Goal: Communication & Community: Share content

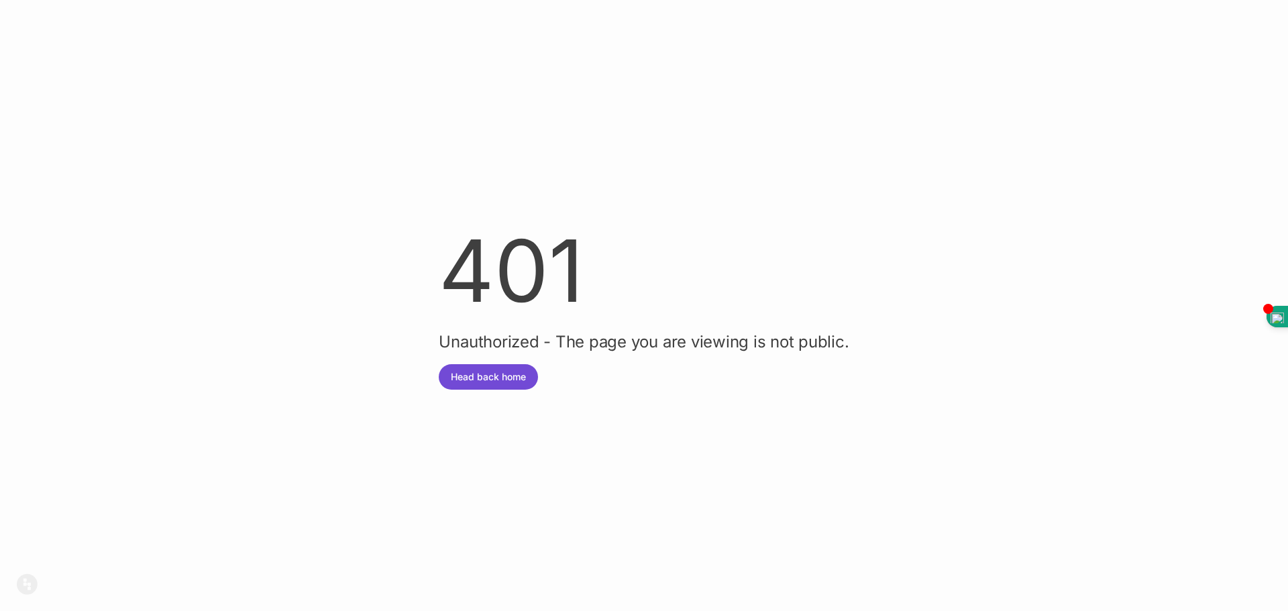
click at [482, 377] on button "Head back home" at bounding box center [488, 376] width 99 height 25
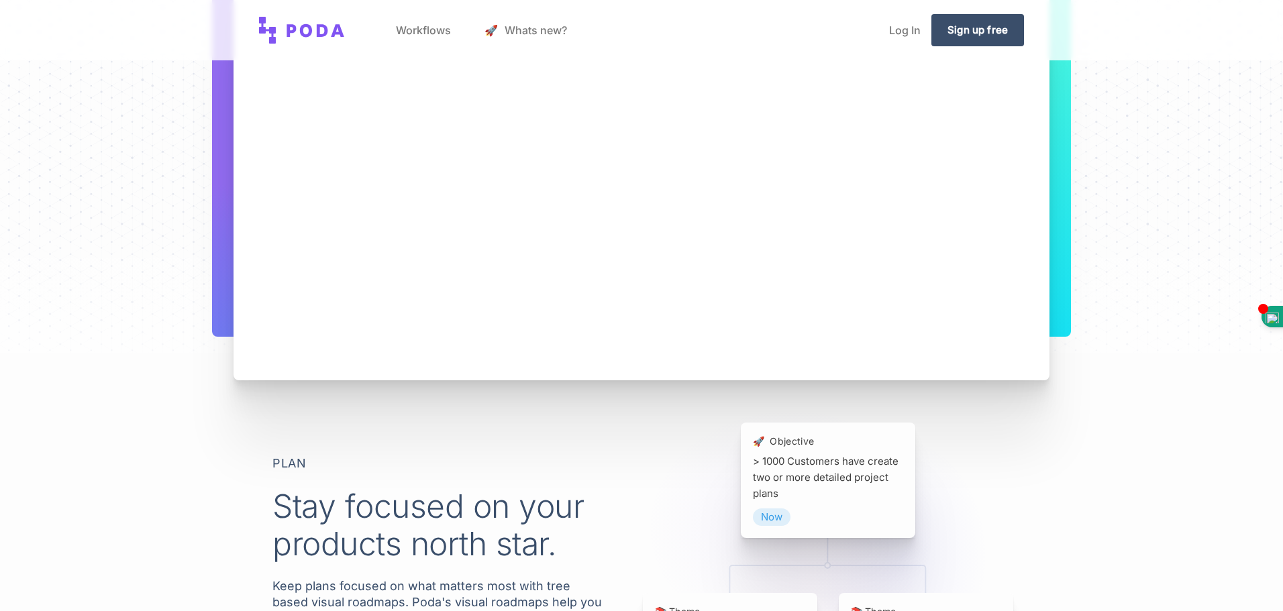
scroll to position [268, 0]
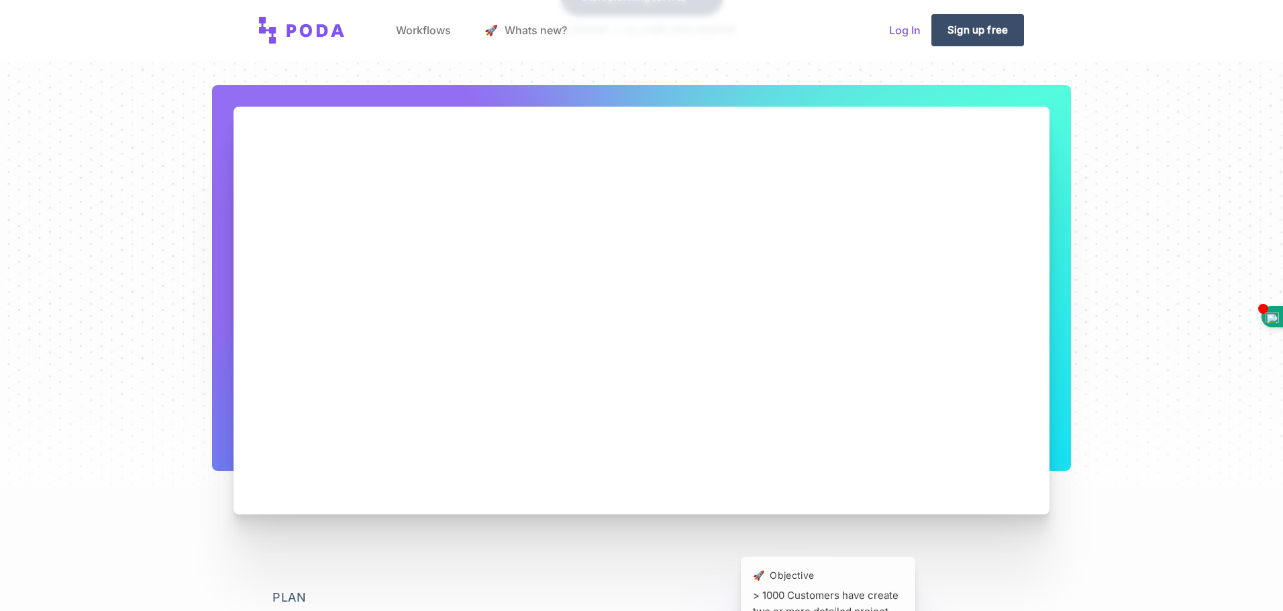
click at [892, 35] on link "Log In" at bounding box center [904, 30] width 53 height 51
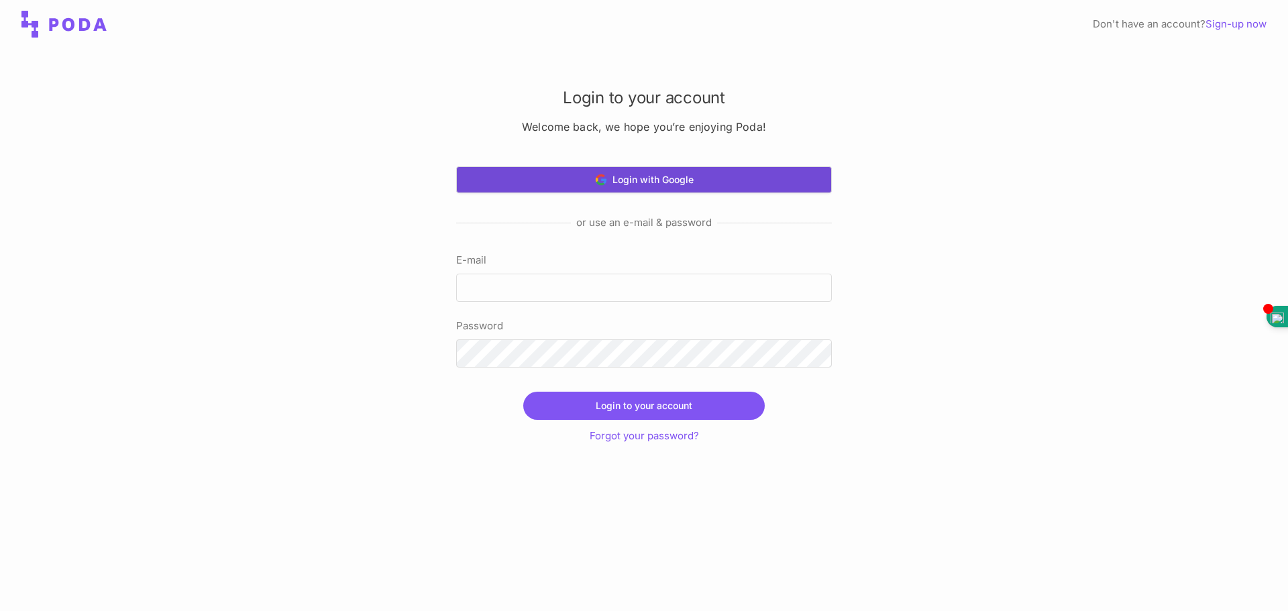
click at [649, 180] on button "Login with Google" at bounding box center [644, 179] width 376 height 27
click at [664, 176] on button "Login with Google" at bounding box center [644, 179] width 376 height 27
click at [649, 174] on button "Login with Google" at bounding box center [644, 179] width 376 height 27
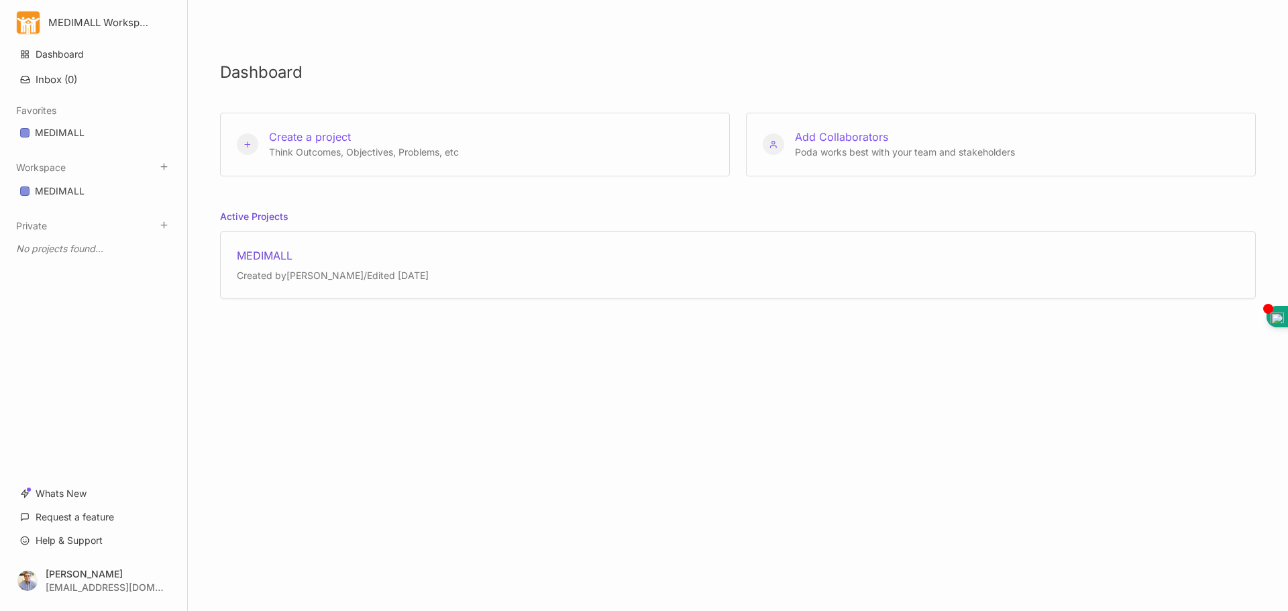
click at [323, 272] on div "Created by [PERSON_NAME] / Edited [DATE]" at bounding box center [333, 275] width 192 height 13
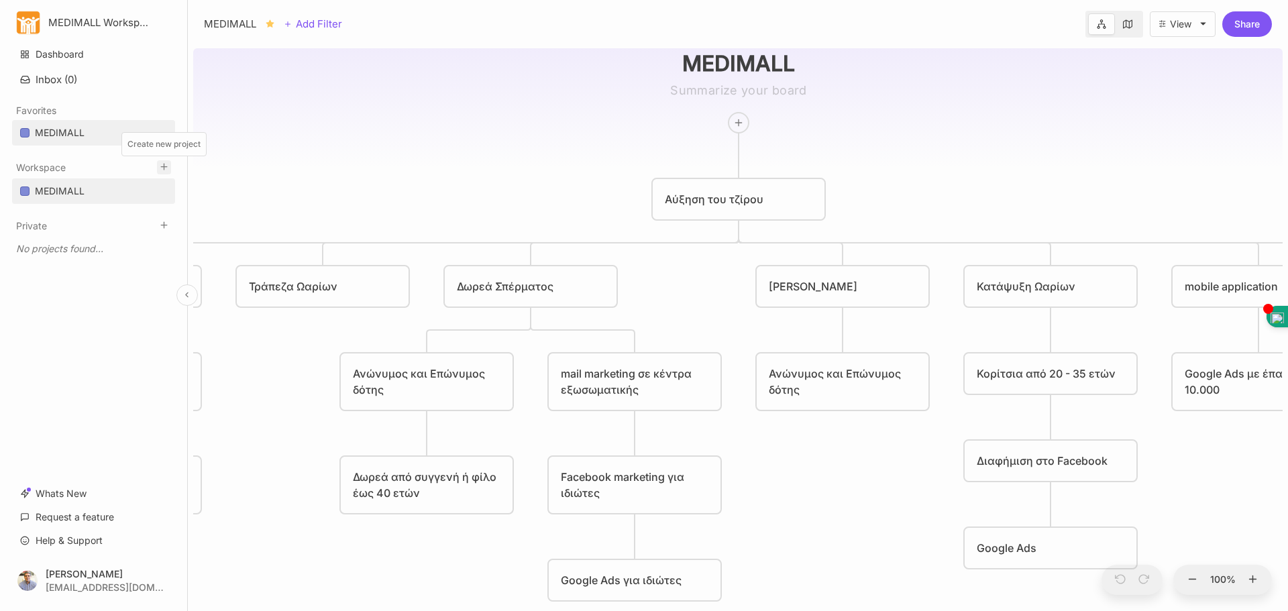
click at [162, 165] on icon at bounding box center [164, 167] width 10 height 10
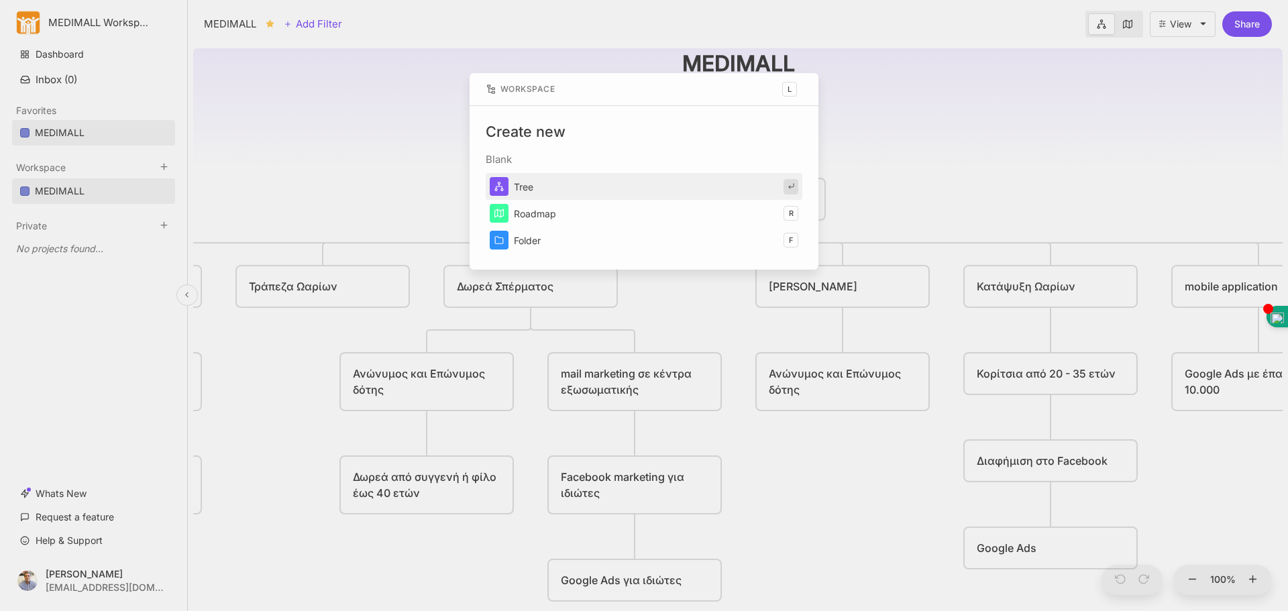
click at [517, 189] on button "Tree" at bounding box center [644, 186] width 317 height 27
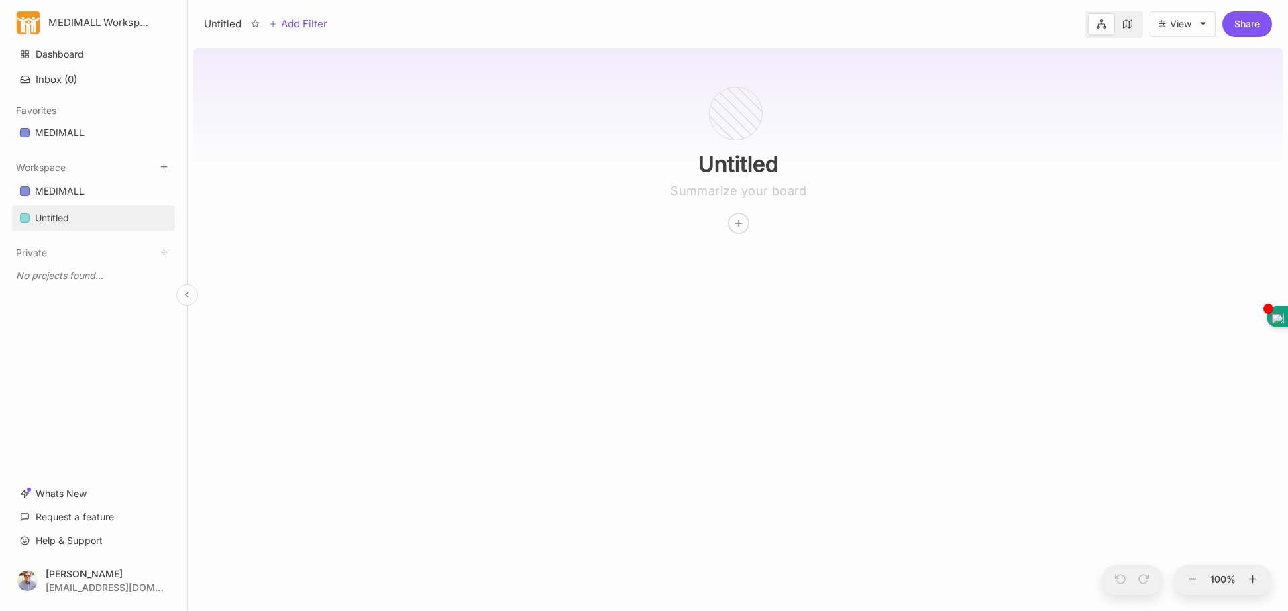
click at [37, 213] on div "Untitled" at bounding box center [52, 218] width 34 height 16
click at [37, 215] on div "Untitled" at bounding box center [52, 218] width 34 height 16
click at [101, 212] on link "Untitled" at bounding box center [93, 217] width 163 height 25
click at [90, 217] on link "Untitled" at bounding box center [93, 217] width 163 height 25
click at [89, 231] on div "Delete board" at bounding box center [70, 233] width 57 height 15
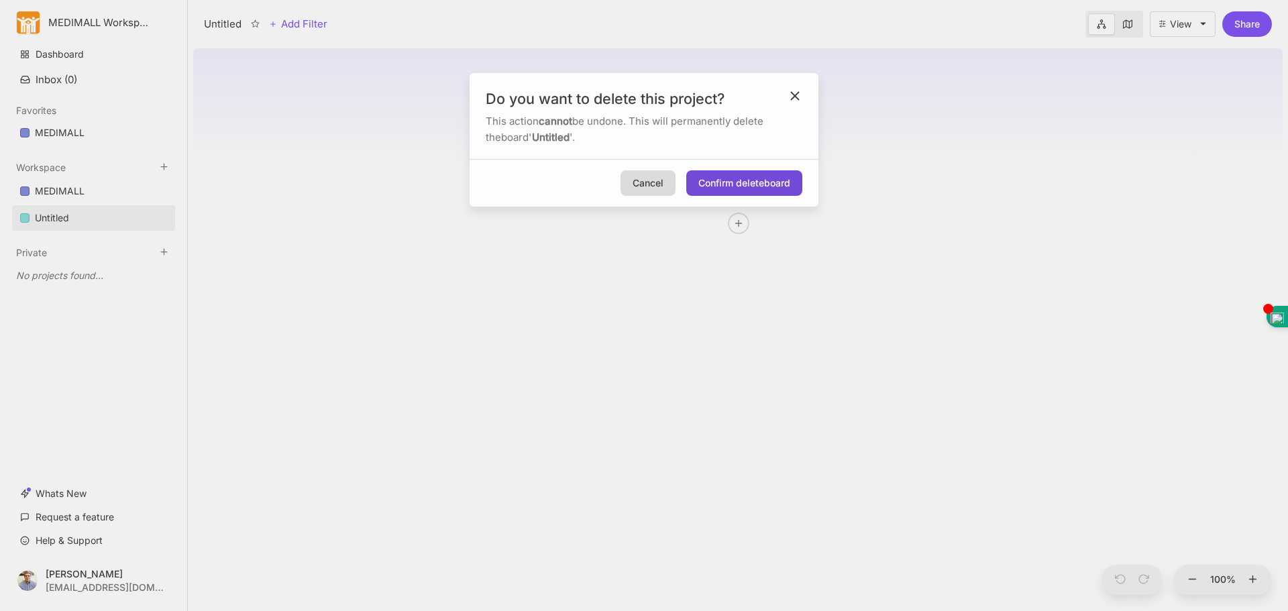
click at [747, 182] on button "Confirm delete board" at bounding box center [744, 182] width 116 height 25
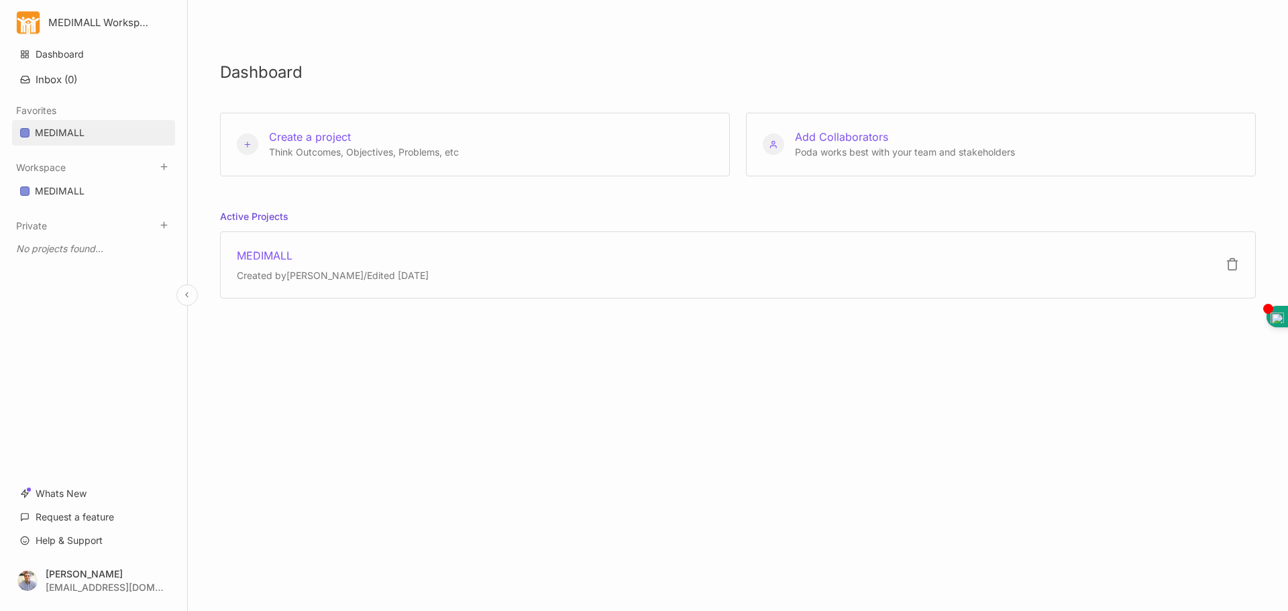
click at [81, 129] on div "MEDIMALL" at bounding box center [60, 133] width 50 height 16
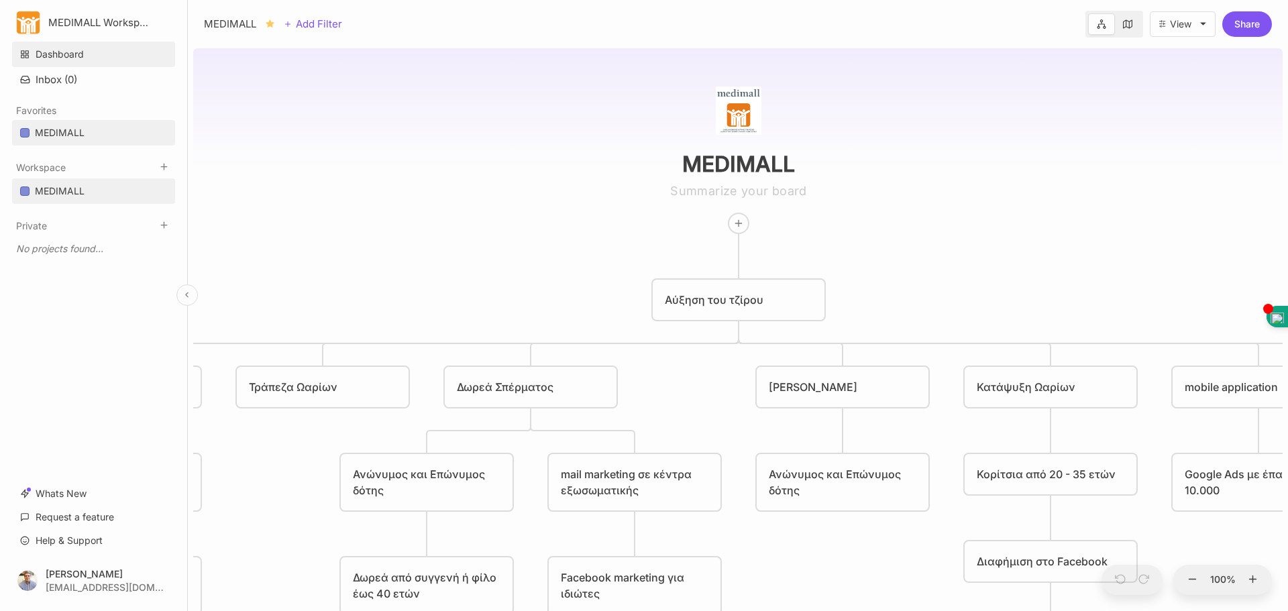
click at [64, 56] on link "Dashboard" at bounding box center [93, 54] width 163 height 25
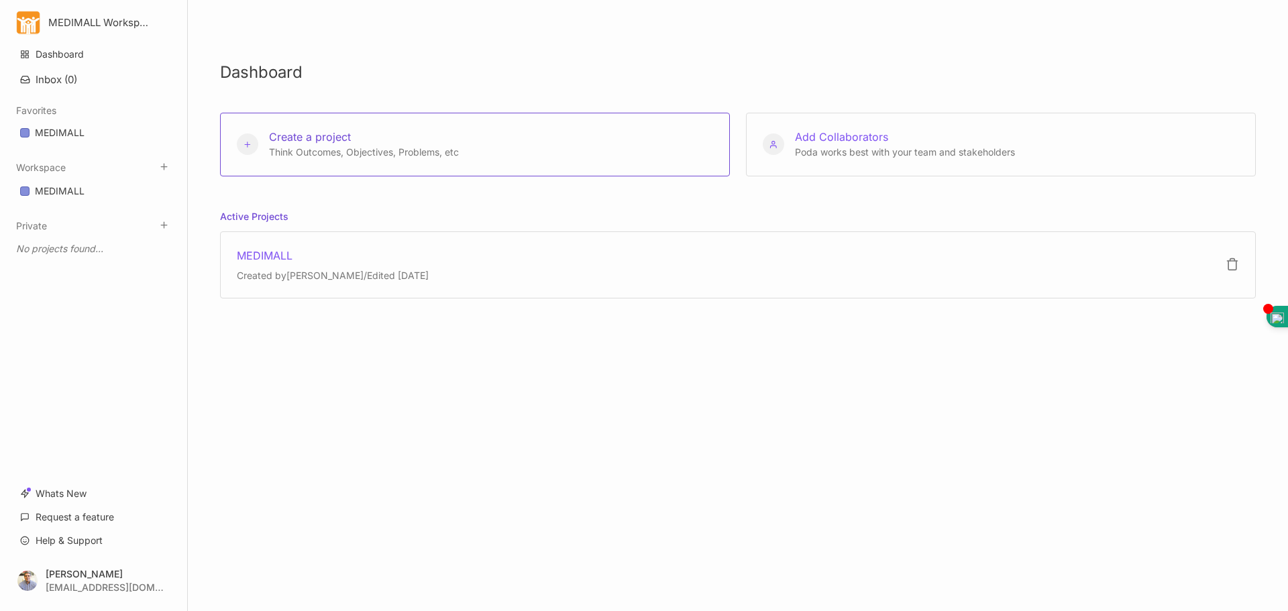
click at [315, 135] on span "Create a project" at bounding box center [310, 136] width 82 height 13
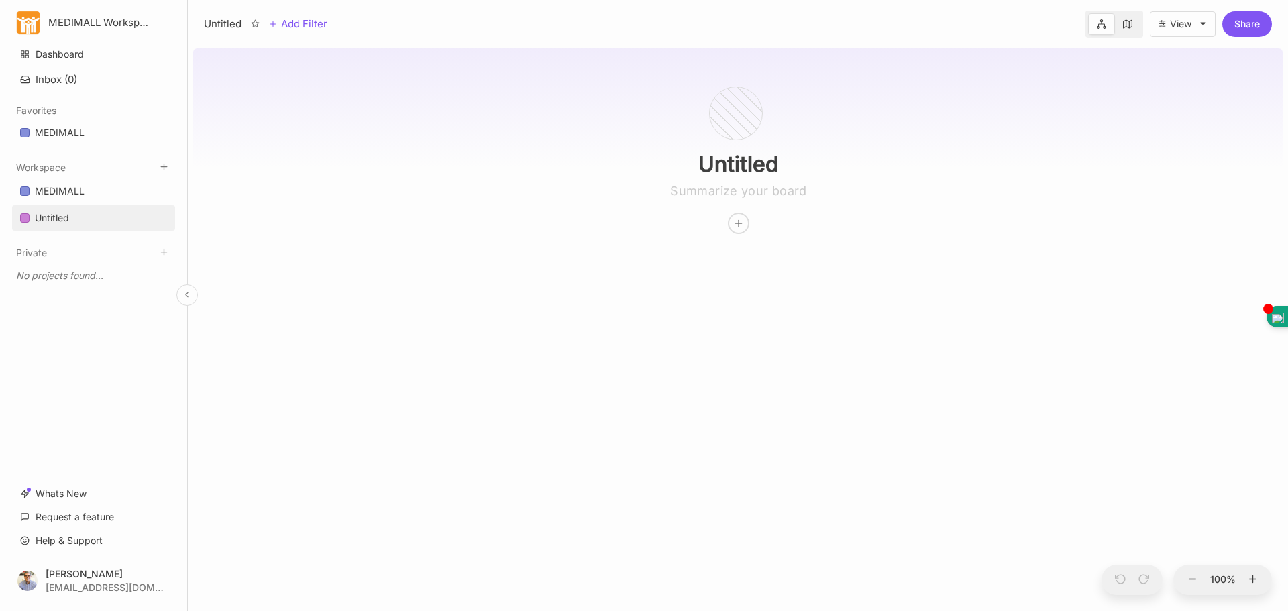
click at [48, 219] on div "Untitled" at bounding box center [52, 218] width 34 height 16
click at [104, 215] on link "Untitled" at bounding box center [93, 217] width 163 height 25
click at [143, 231] on div "Delete board" at bounding box center [158, 234] width 57 height 15
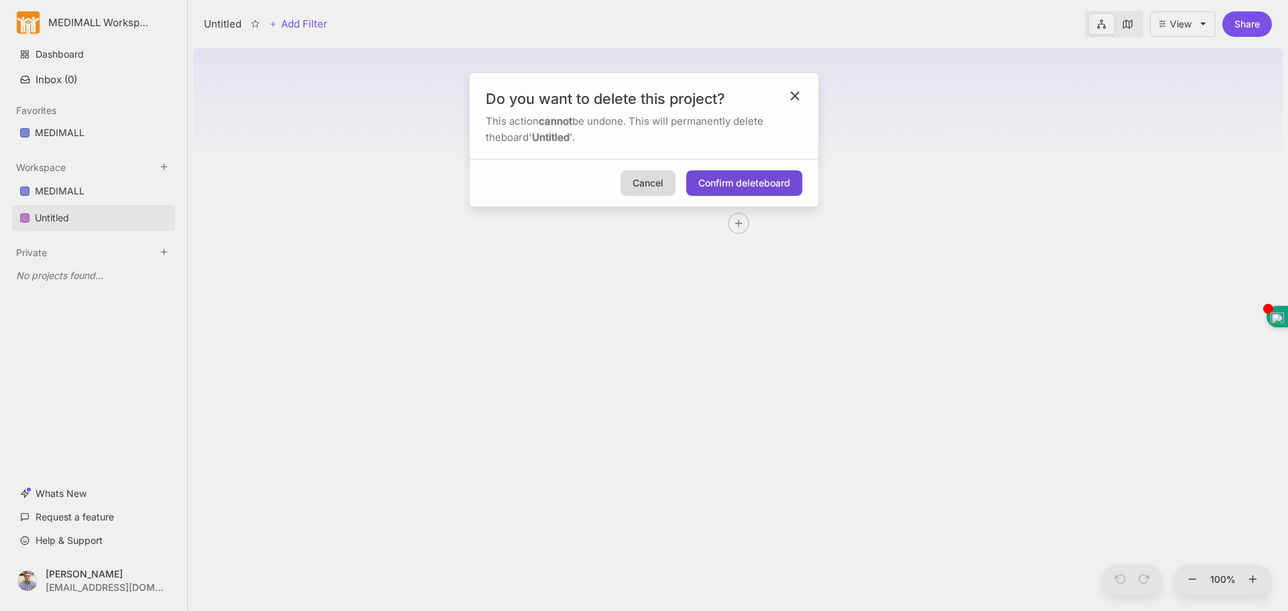
click at [755, 186] on button "Confirm delete board" at bounding box center [744, 182] width 116 height 25
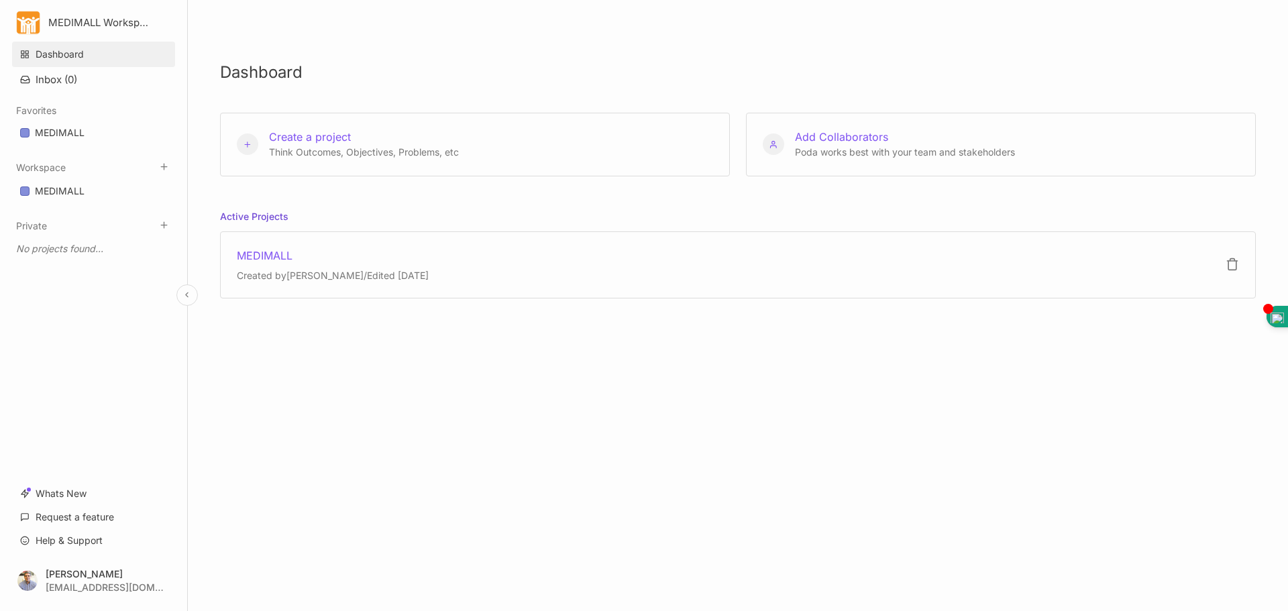
click at [62, 56] on link "Dashboard" at bounding box center [93, 54] width 163 height 25
click at [304, 138] on span "Create a project" at bounding box center [310, 136] width 82 height 13
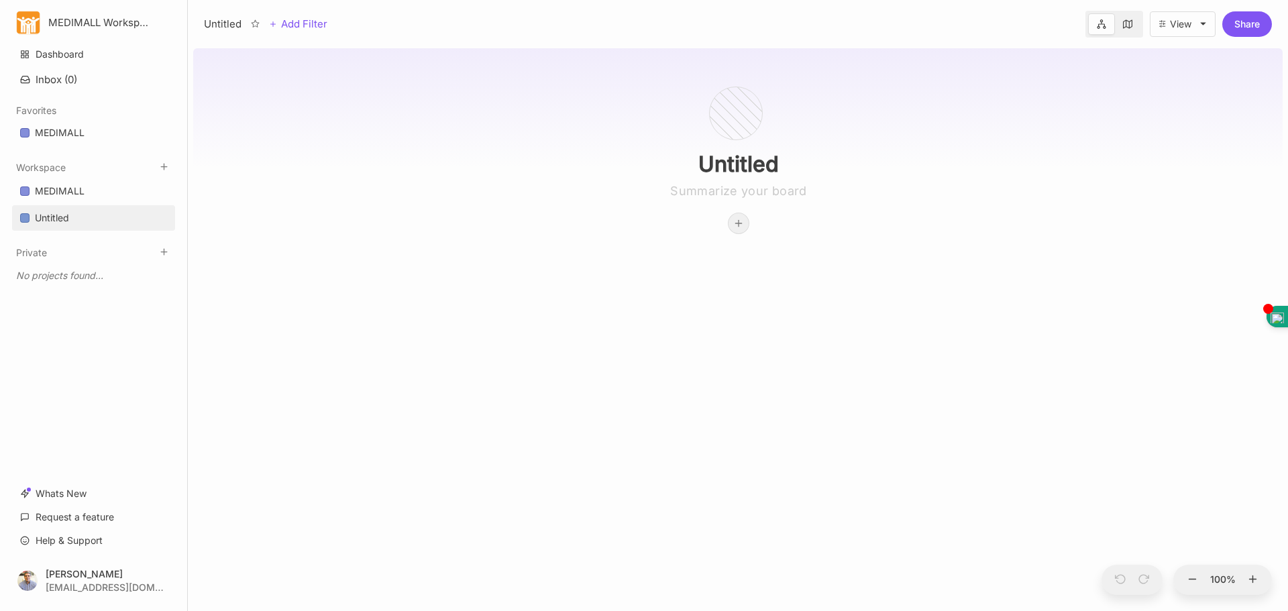
click at [745, 233] on div at bounding box center [739, 223] width 20 height 20
click at [729, 274] on span "Στόχος" at bounding box center [713, 272] width 32 height 16
click at [727, 299] on textarea at bounding box center [739, 300] width 148 height 16
type textarea "P"
type textarea "Πώληση MEDIMALL"
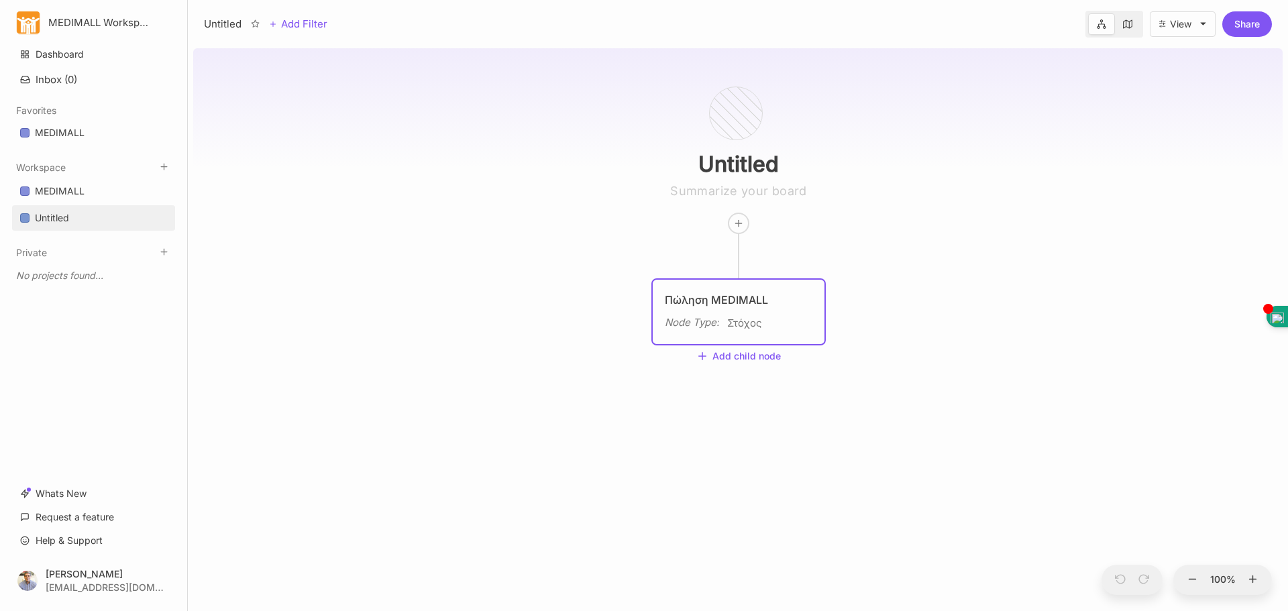
click at [755, 326] on span "Στόχος" at bounding box center [744, 323] width 35 height 16
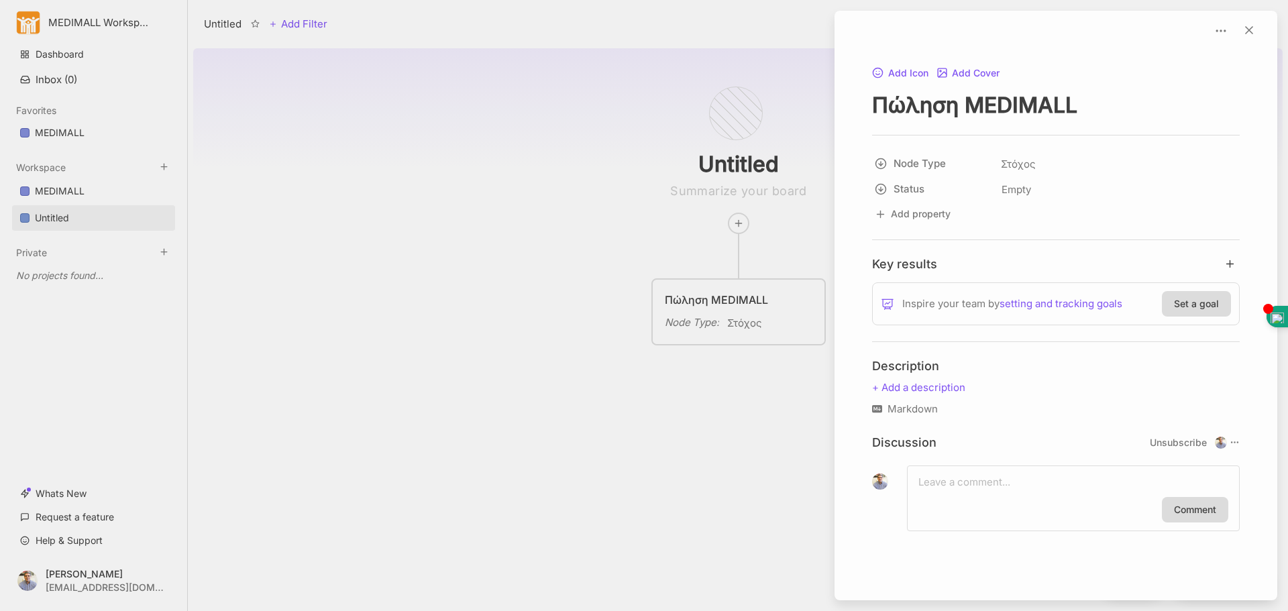
click at [722, 407] on div at bounding box center [644, 305] width 1288 height 611
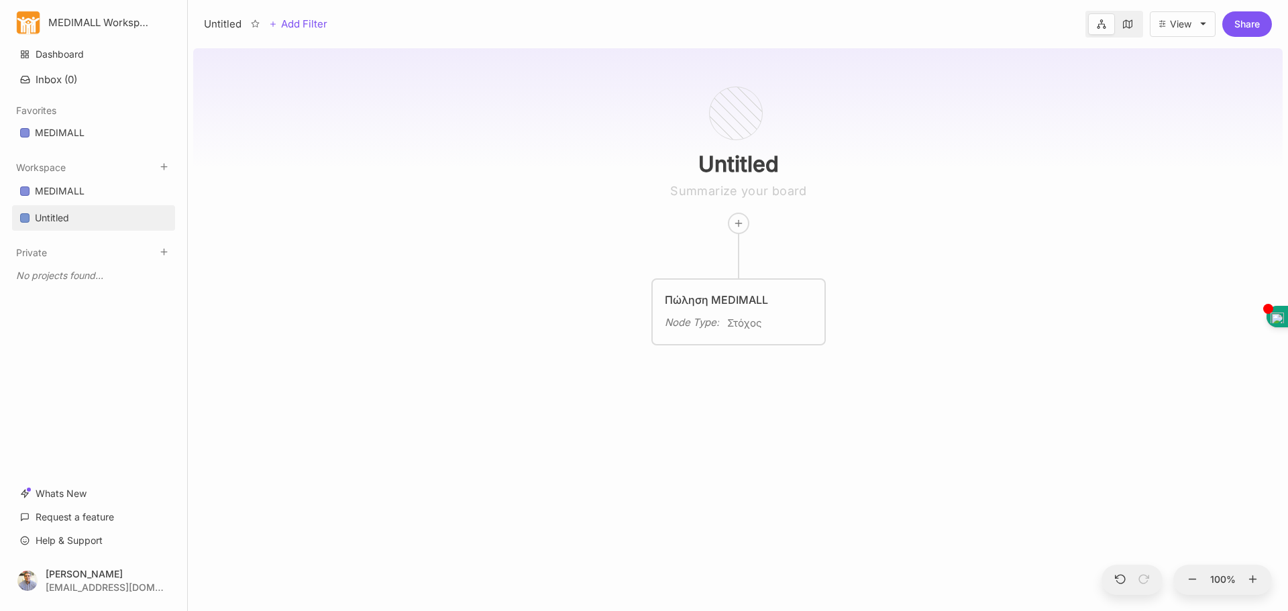
click at [1207, 33] on button "View" at bounding box center [1183, 23] width 66 height 25
click at [743, 227] on icon at bounding box center [738, 223] width 11 height 11
click at [723, 344] on span "Project" at bounding box center [712, 345] width 31 height 16
drag, startPoint x: 594, startPoint y: 304, endPoint x: 727, endPoint y: 223, distance: 155.3
click at [727, 223] on div "Untitled Πώληση MEDIMALL Node Type : Στόχος Node Type : Project" at bounding box center [1196, 327] width 1090 height 568
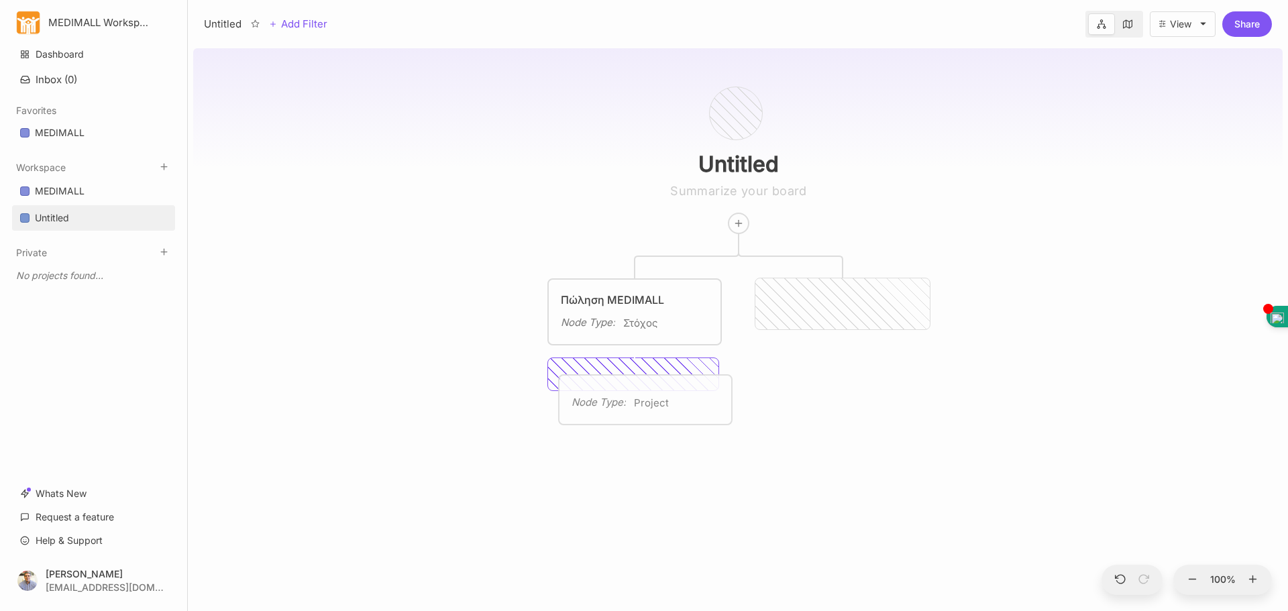
drag, startPoint x: 837, startPoint y: 301, endPoint x: 640, endPoint y: 397, distance: 219.4
click at [640, 397] on span "Project" at bounding box center [651, 403] width 35 height 16
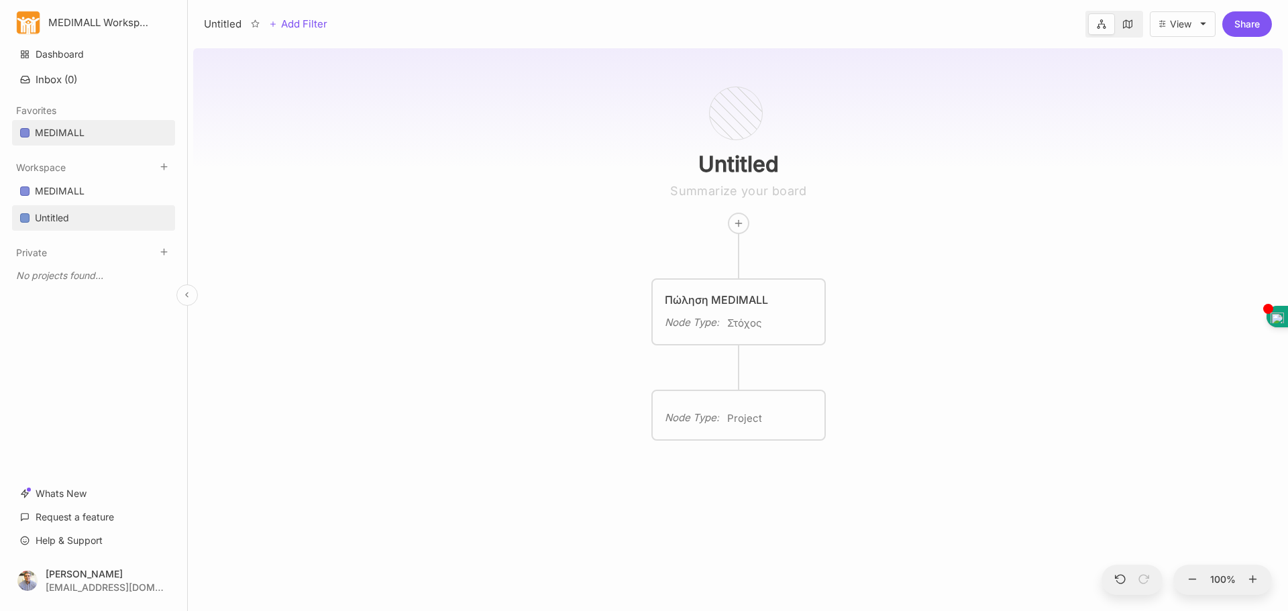
click at [60, 134] on div "MEDIMALL" at bounding box center [60, 133] width 50 height 16
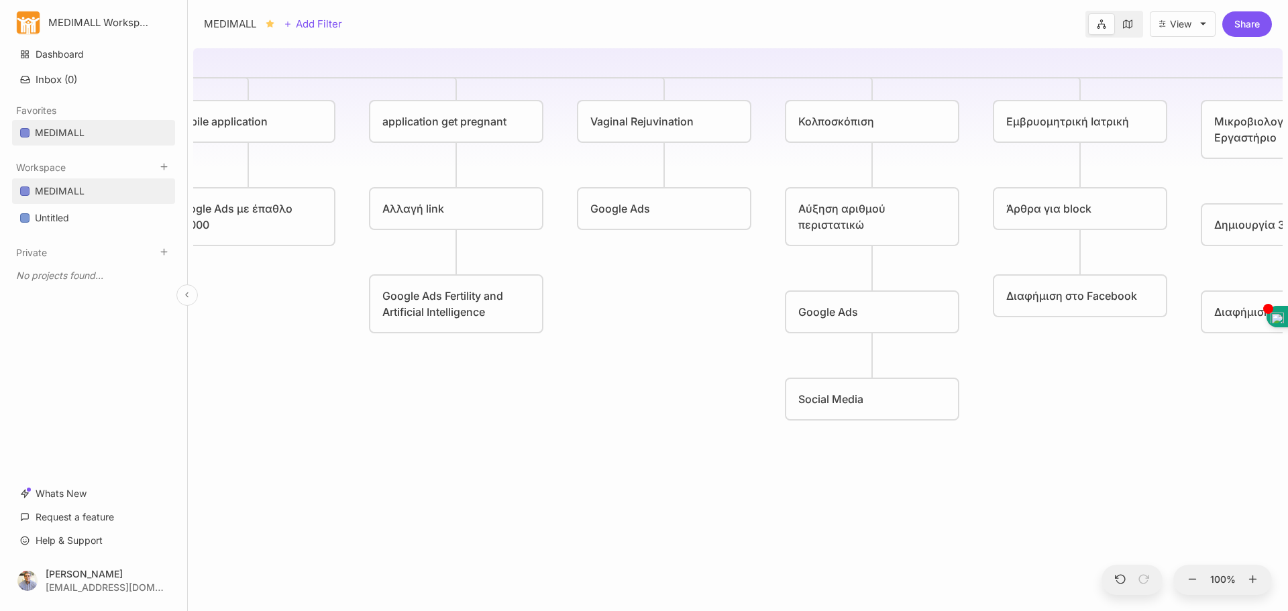
drag, startPoint x: 1010, startPoint y: 235, endPoint x: 34, endPoint y: 254, distance: 976.4
click at [7, 240] on div "MEDIMALL Workspace Dashboard Inbox ( 0 ) Favorites MEDIMALL To pick up a dragga…" at bounding box center [644, 305] width 1288 height 611
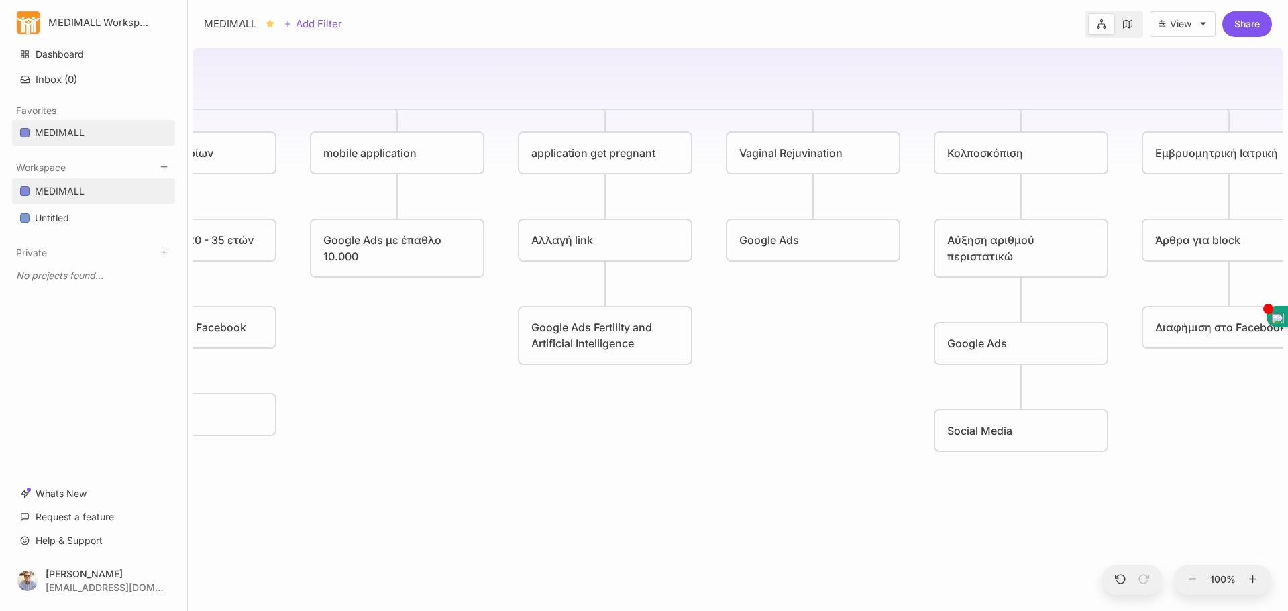
drag, startPoint x: 1145, startPoint y: 233, endPoint x: 1287, endPoint y: 263, distance: 144.6
click at [1287, 263] on div "MEDIMALL Αύξηση του τζίρου PRP Ωοθηκών PRP Ενδομητρίου Εξωσωματική Γονιμοποίηση…" at bounding box center [738, 327] width 1100 height 568
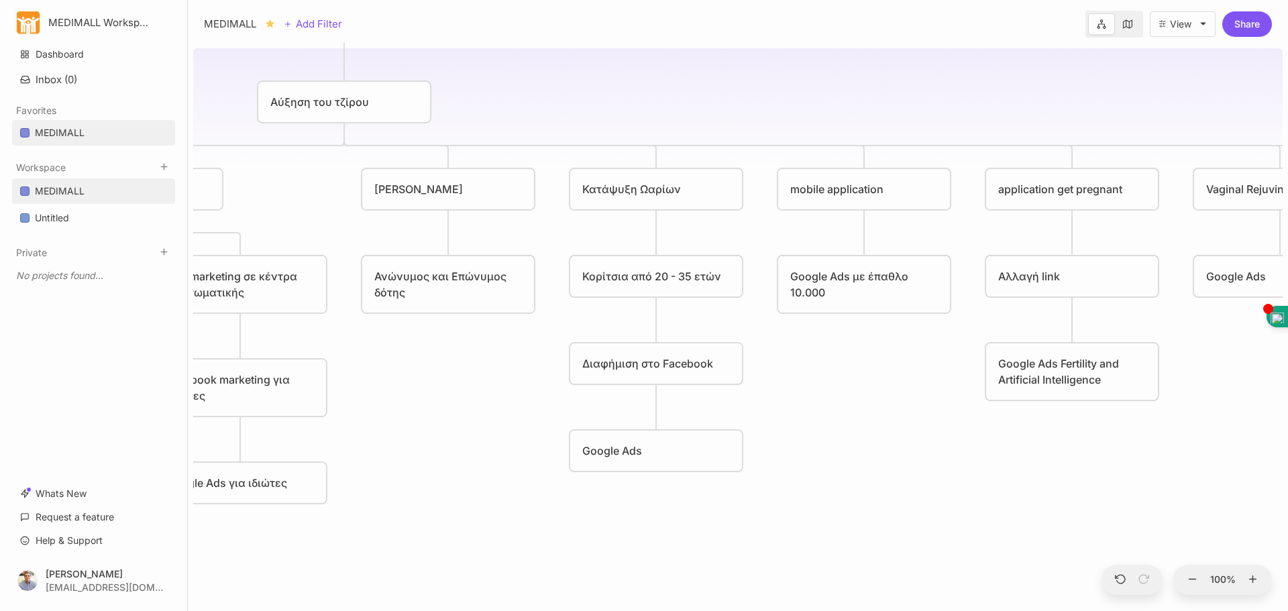
drag, startPoint x: 822, startPoint y: 333, endPoint x: 1288, endPoint y: 368, distance: 467.0
click at [1288, 368] on div "MEDIMALL Αύξηση του τζίρου PRP Ωοθηκών PRP Ενδομητρίου Εξωσωματική Γονιμοποίηση…" at bounding box center [738, 327] width 1100 height 568
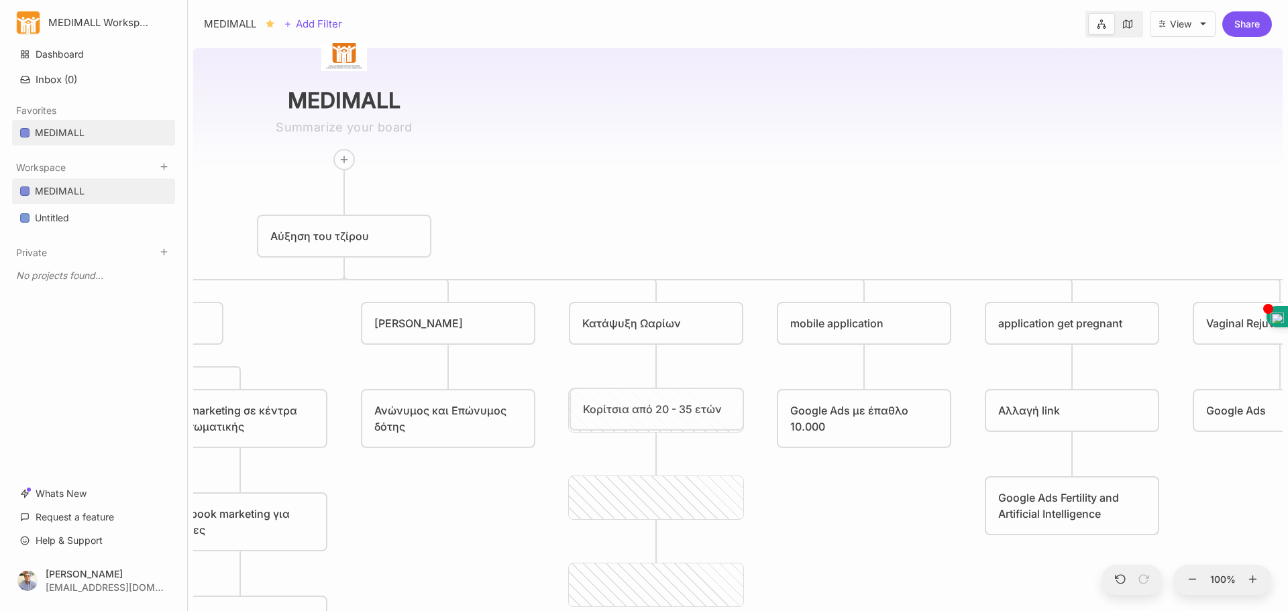
click at [640, 401] on div "Κορίτσια από 20 - 35 ετών" at bounding box center [657, 409] width 172 height 40
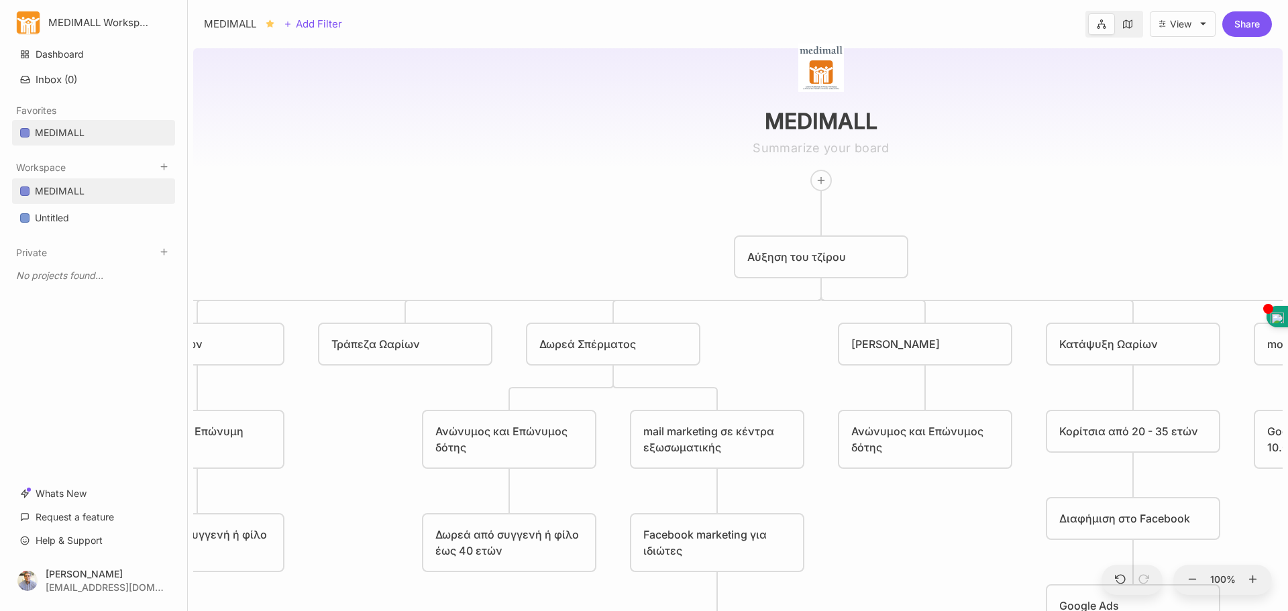
drag, startPoint x: 628, startPoint y: 203, endPoint x: 1105, endPoint y: 223, distance: 477.5
click at [1105, 223] on div "MEDIMALL Αύξηση του τζίρου PRP Ωοθηκών PRP Ενδομητρίου Εξωσωματική Γονιμοποίηση…" at bounding box center [738, 327] width 1090 height 568
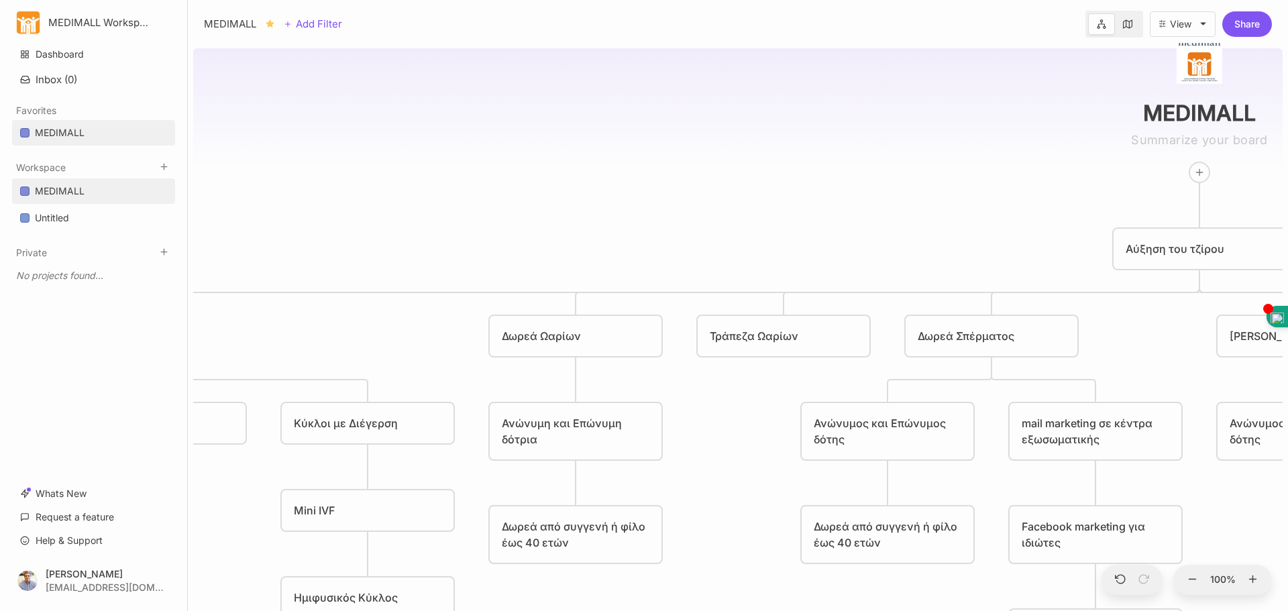
drag, startPoint x: 680, startPoint y: 201, endPoint x: 1059, endPoint y: 193, distance: 378.5
click at [1059, 193] on div "MEDIMALL Αύξηση του τζίρου PRP Ωοθηκών PRP Ενδομητρίου Εξωσωματική Γονιμοποίηση…" at bounding box center [738, 327] width 1090 height 568
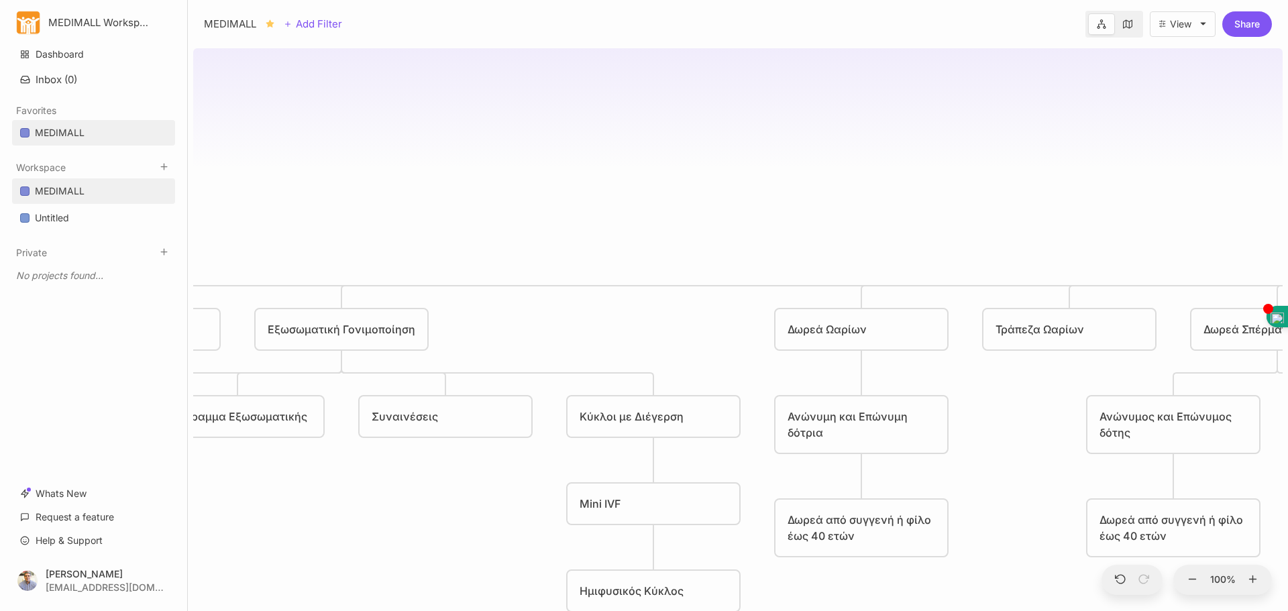
drag, startPoint x: 609, startPoint y: 205, endPoint x: 894, endPoint y: 199, distance: 285.9
click at [894, 199] on div "MEDIMALL Αύξηση του τζίρου PRP Ωοθηκών PRP Ενδομητρίου Εξωσωματική Γονιμοποίηση…" at bounding box center [738, 327] width 1090 height 568
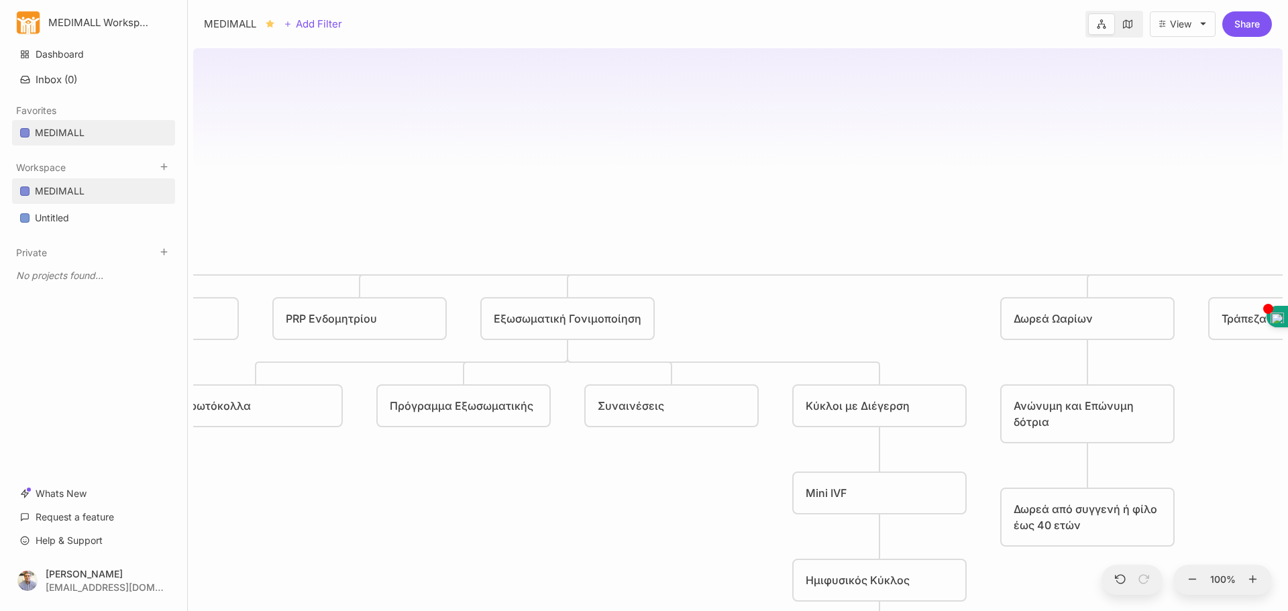
drag, startPoint x: 698, startPoint y: 176, endPoint x: 939, endPoint y: 163, distance: 241.2
click at [942, 164] on div "MEDIMALL Αύξηση του τζίρου PRP Ωοθηκών PRP Ενδομητρίου Εξωσωματική Γονιμοποίηση…" at bounding box center [738, 327] width 1090 height 568
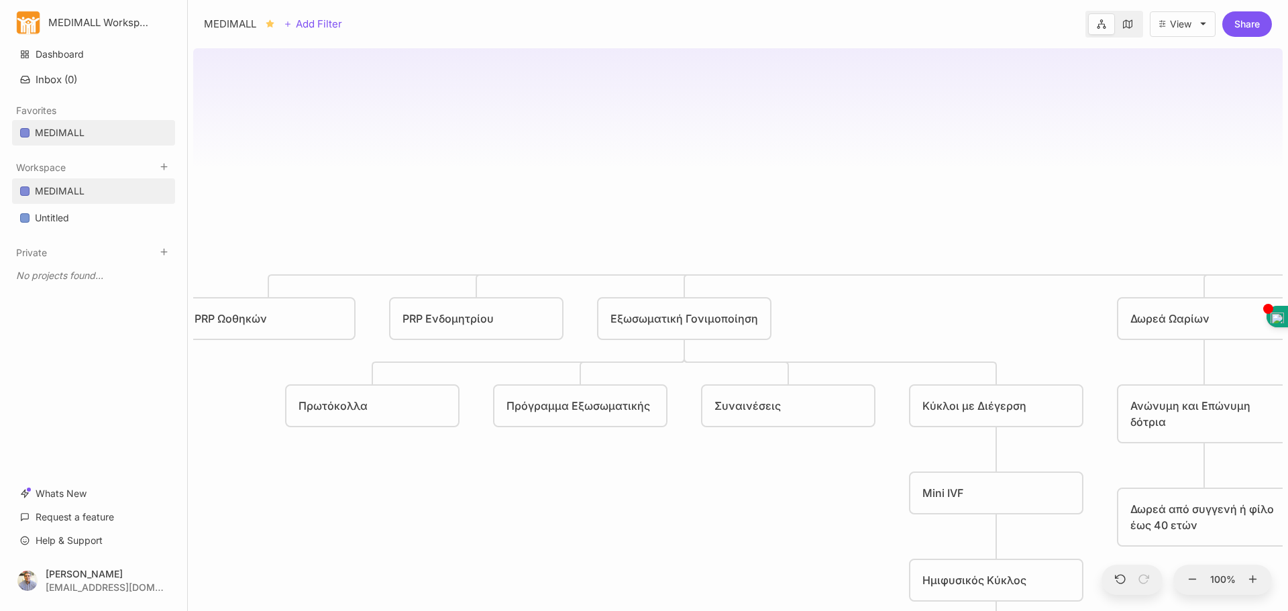
drag, startPoint x: 577, startPoint y: 191, endPoint x: 676, endPoint y: 193, distance: 99.3
click at [676, 193] on div "MEDIMALL Αύξηση του τζίρου PRP Ωοθηκών PRP Ενδομητρίου Εξωσωματική Γονιμοποίηση…" at bounding box center [738, 327] width 1090 height 568
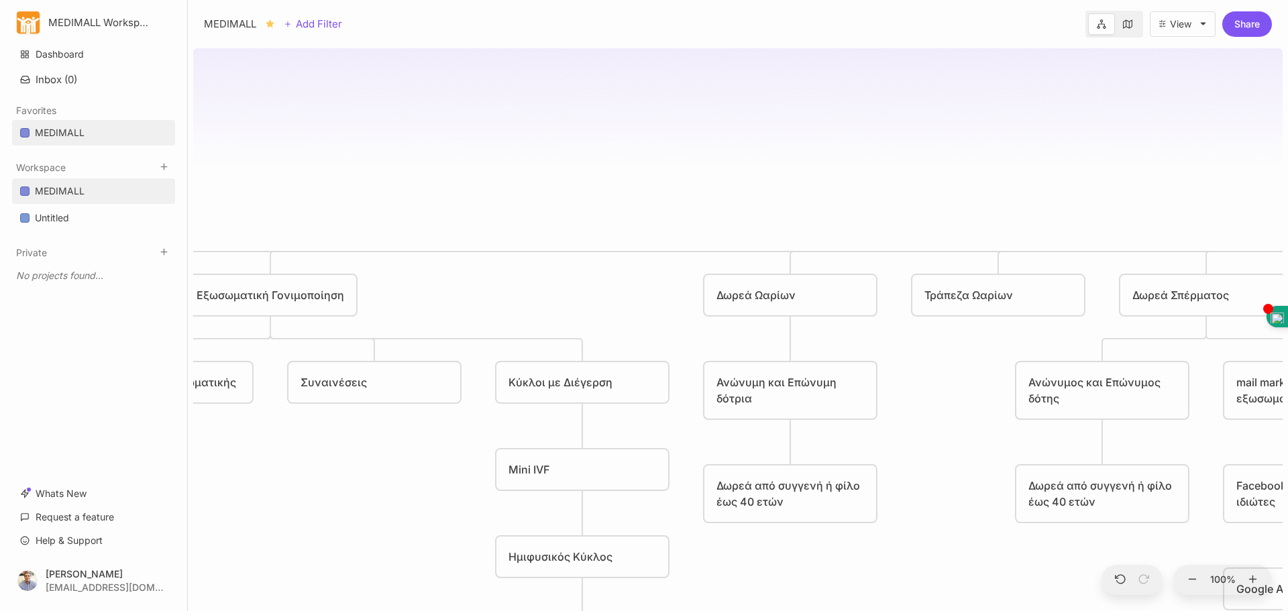
drag, startPoint x: 729, startPoint y: 531, endPoint x: 315, endPoint y: 508, distance: 414.6
click at [315, 508] on div "MEDIMALL Αύξηση του τζίρου PRP Ωοθηκών PRP Ενδομητρίου Εξωσωματική Γονιμοποίηση…" at bounding box center [738, 327] width 1090 height 568
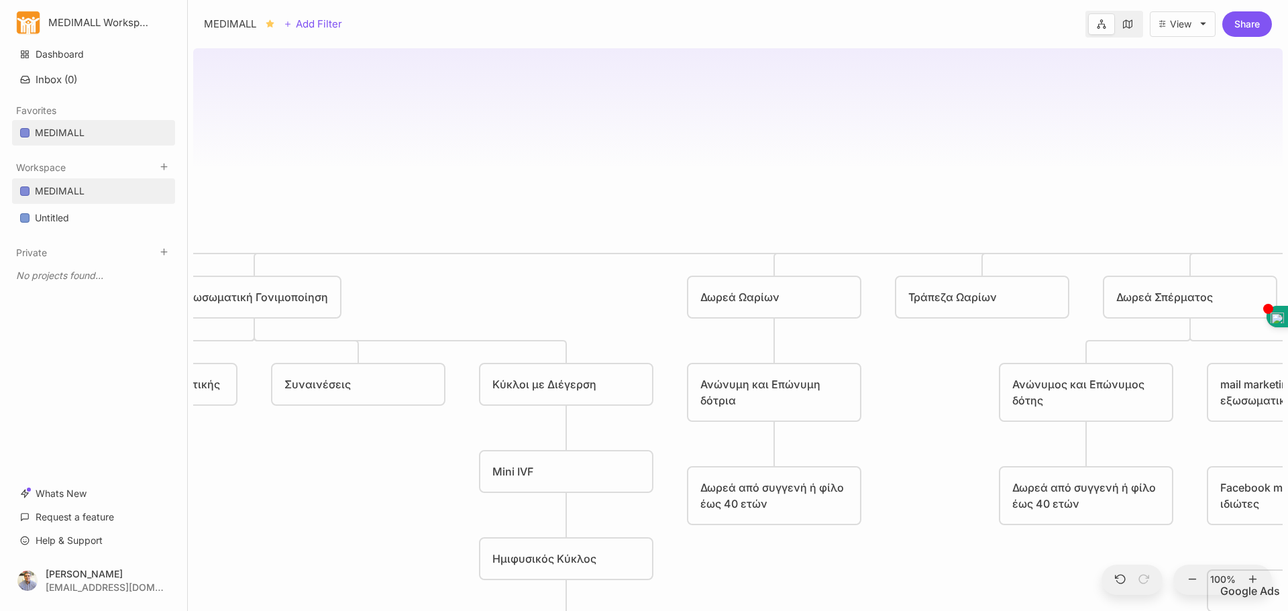
drag, startPoint x: 960, startPoint y: 472, endPoint x: 944, endPoint y: 474, distance: 16.2
click at [944, 474] on div "MEDIMALL Αύξηση του τζίρου PRP Ωοθηκών PRP Ενδομητρίου Εξωσωματική Γονιμοποίηση…" at bounding box center [738, 327] width 1090 height 568
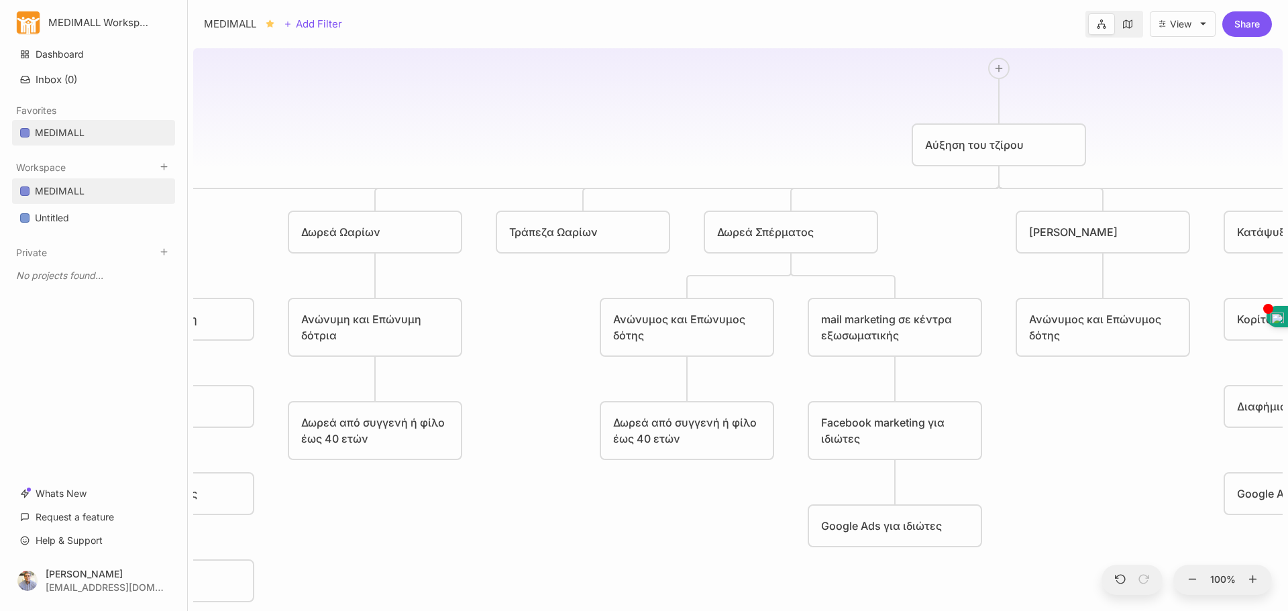
drag, startPoint x: 941, startPoint y: 383, endPoint x: 515, endPoint y: 315, distance: 432.2
click at [515, 313] on div "MEDIMALL Αύξηση του τζίρου PRP Ωοθηκών PRP Ενδομητρίου Εξωσωματική Γονιμοποίηση…" at bounding box center [738, 327] width 1090 height 568
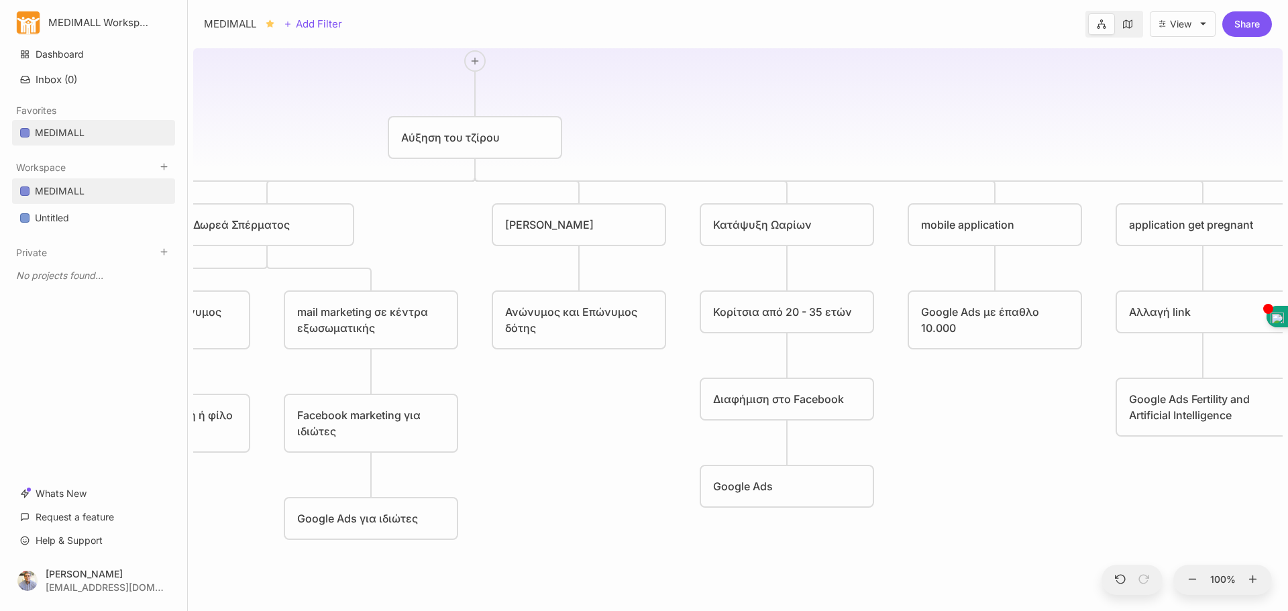
drag, startPoint x: 1137, startPoint y: 445, endPoint x: 640, endPoint y: 442, distance: 497.2
click at [640, 442] on div "MEDIMALL Αύξηση του τζίρου PRP Ωοθηκών PRP Ενδομητρίου Εξωσωματική Γονιμοποίηση…" at bounding box center [738, 327] width 1090 height 568
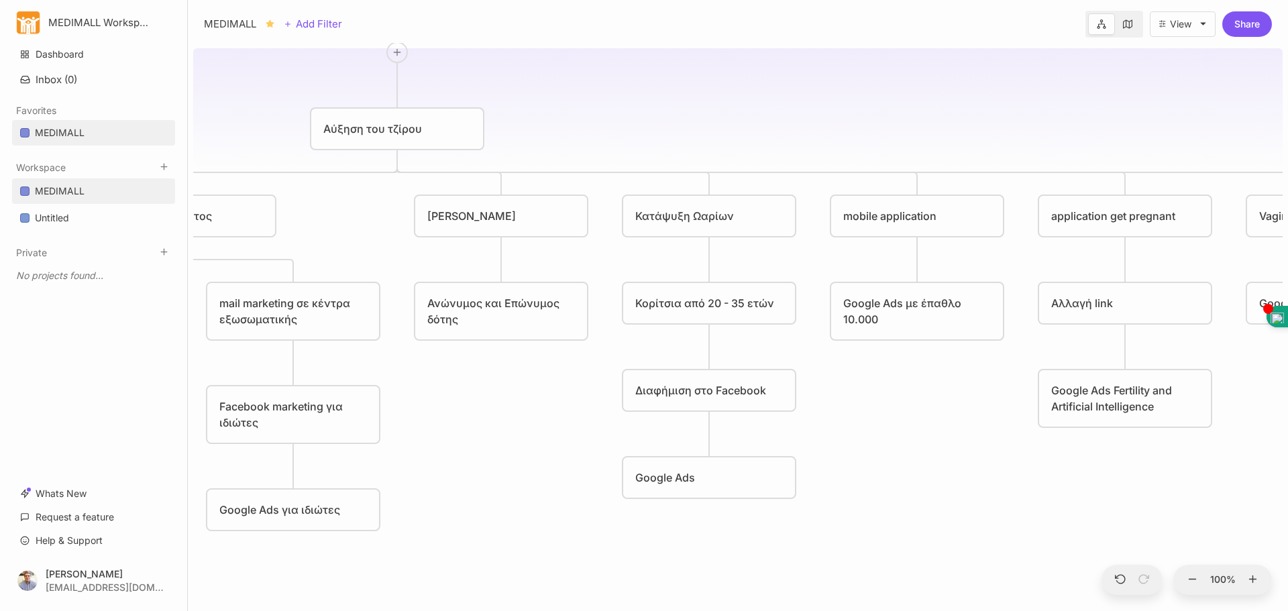
drag, startPoint x: 1014, startPoint y: 467, endPoint x: 937, endPoint y: 458, distance: 78.3
click at [937, 458] on div "MEDIMALL Αύξηση του τζίρου PRP Ωοθηκών PRP Ενδομητρίου Εξωσωματική Γονιμοποίηση…" at bounding box center [738, 327] width 1090 height 568
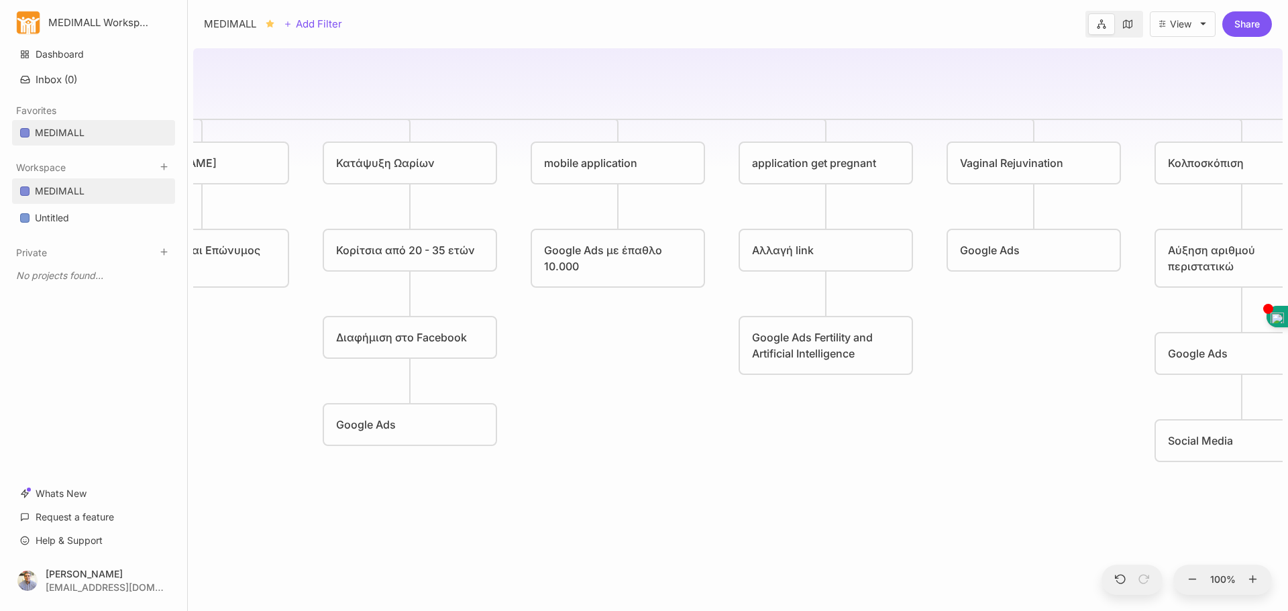
drag, startPoint x: 974, startPoint y: 476, endPoint x: 904, endPoint y: 434, distance: 81.6
click at [675, 423] on div "MEDIMALL Αύξηση του τζίρου PRP Ωοθηκών PRP Ενδομητρίου Εξωσωματική Γονιμοποίηση…" at bounding box center [738, 327] width 1090 height 568
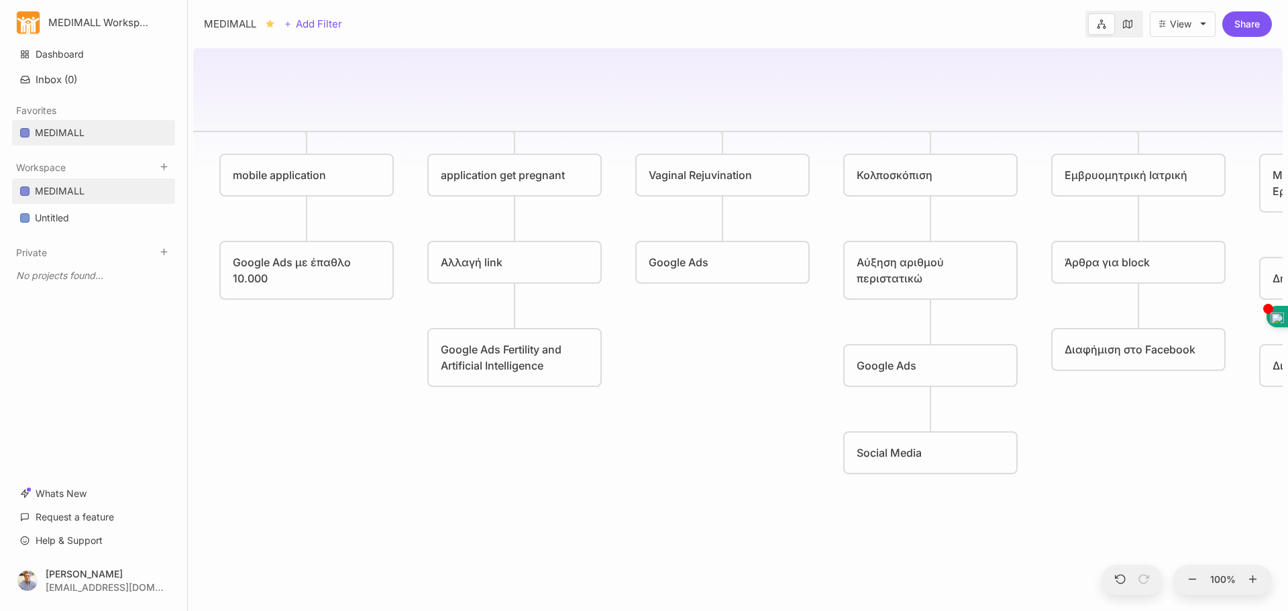
drag, startPoint x: 1114, startPoint y: 456, endPoint x: 802, endPoint y: 468, distance: 311.6
click at [802, 468] on div "MEDIMALL Αύξηση του τζίρου PRP Ωοθηκών PRP Ενδομητρίου Εξωσωματική Γονιμοποίηση…" at bounding box center [738, 327] width 1090 height 568
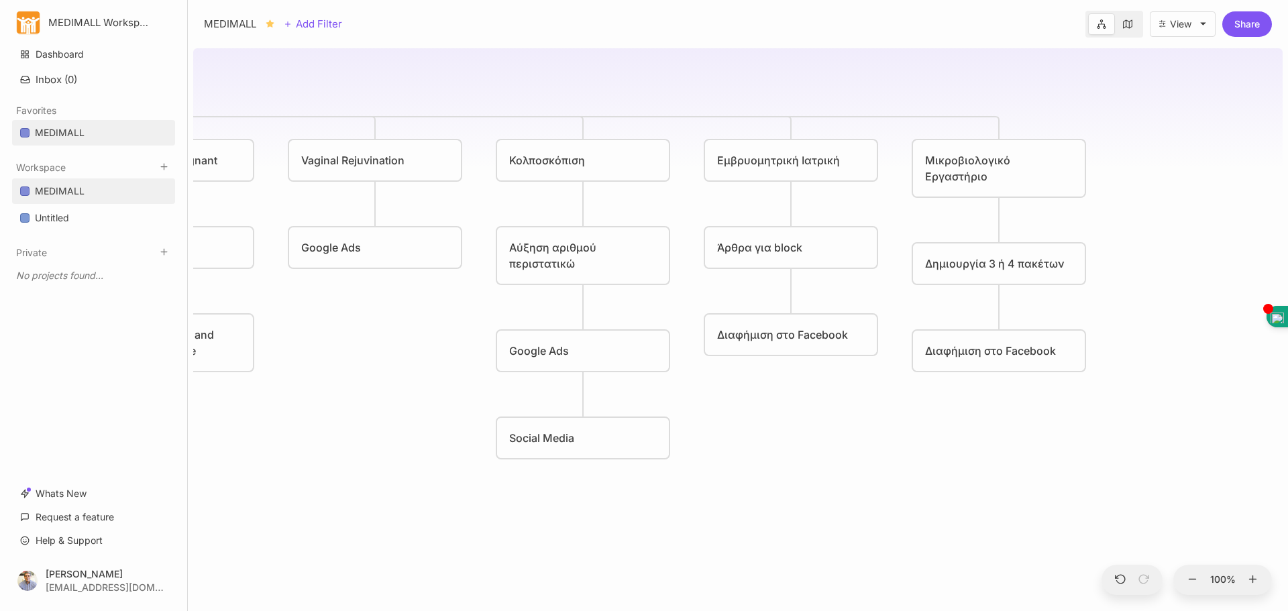
drag, startPoint x: 1161, startPoint y: 505, endPoint x: 814, endPoint y: 490, distance: 347.9
click at [814, 490] on div "MEDIMALL Αύξηση του τζίρου PRP Ωοθηκών PRP Ενδομητρίου Εξωσωματική Γονιμοποίηση…" at bounding box center [738, 327] width 1090 height 568
drag, startPoint x: 921, startPoint y: 476, endPoint x: 1288, endPoint y: 494, distance: 367.4
click at [1288, 494] on div "MEDIMALL Αύξηση του τζίρου PRP Ωοθηκών PRP Ενδομητρίου Εξωσωματική Γονιμοποίηση…" at bounding box center [738, 327] width 1100 height 568
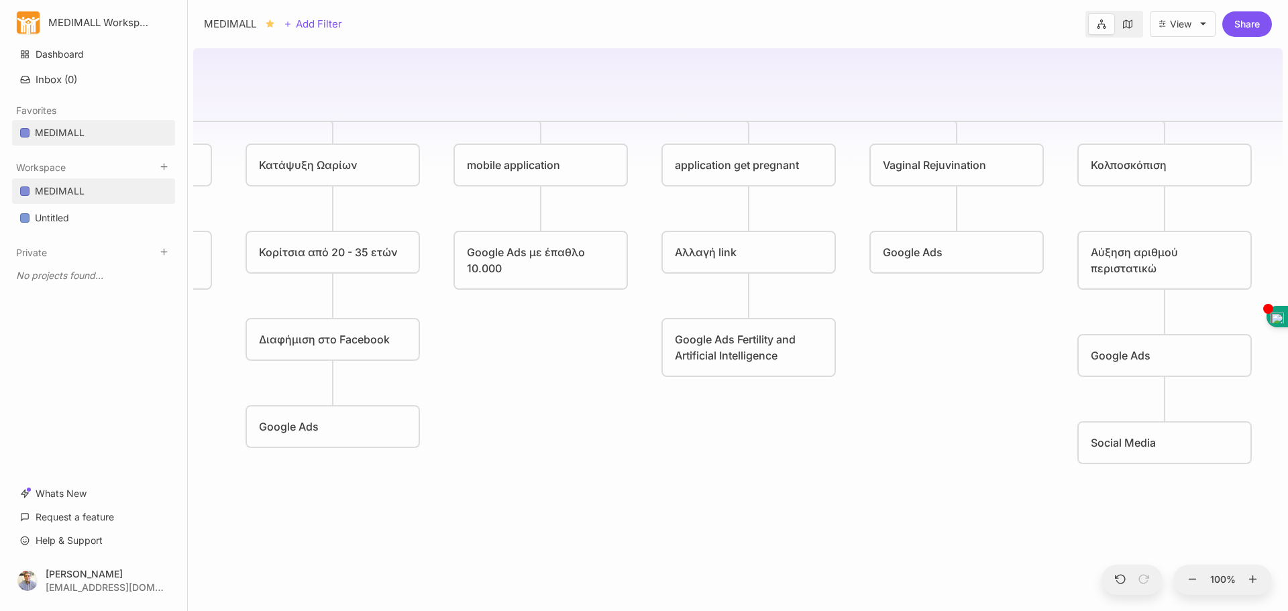
drag, startPoint x: 800, startPoint y: 444, endPoint x: 1248, endPoint y: 448, distance: 448.2
click at [1263, 446] on div "MEDIMALL Αύξηση του τζίρου PRP Ωοθηκών PRP Ενδομητρίου Εξωσωματική Γονιμοποίηση…" at bounding box center [738, 327] width 1090 height 568
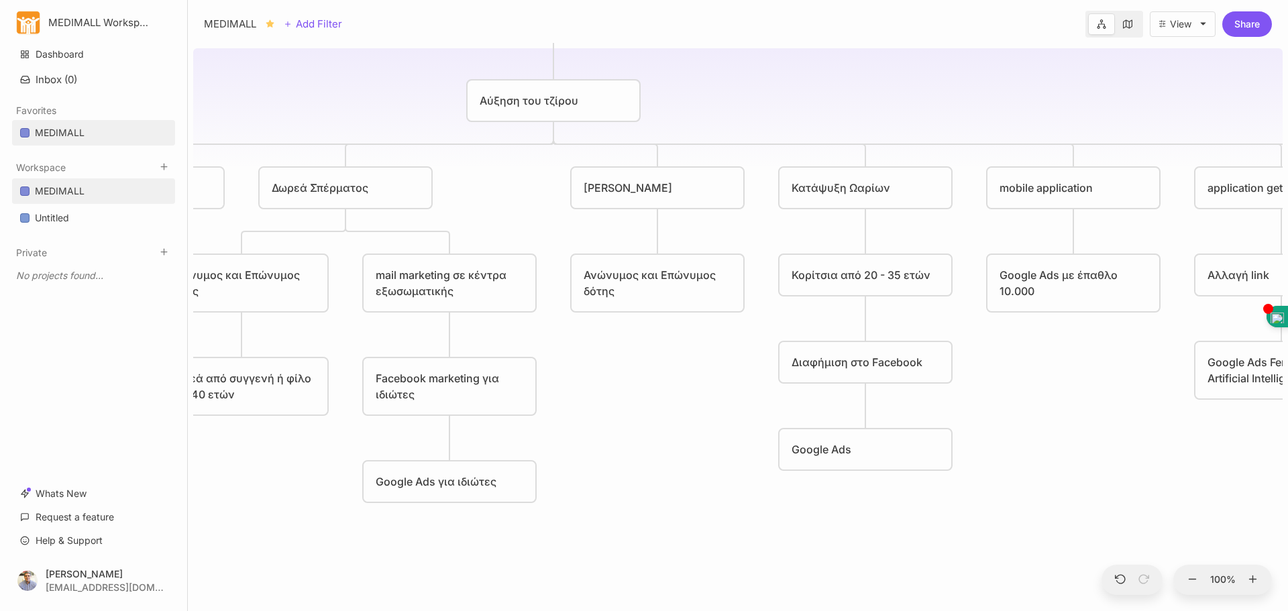
drag, startPoint x: 1003, startPoint y: 435, endPoint x: 1288, endPoint y: 445, distance: 284.7
click at [1288, 444] on div "MEDIMALL Αύξηση του τζίρου PRP Ωοθηκών PRP Ενδομητρίου Εξωσωματική Γονιμοποίηση…" at bounding box center [738, 327] width 1100 height 568
drag, startPoint x: 822, startPoint y: 417, endPoint x: 1006, endPoint y: 423, distance: 184.0
click at [982, 424] on div "MEDIMALL Αύξηση του τζίρου PRP Ωοθηκών PRP Ενδομητρίου Εξωσωματική Γονιμοποίηση…" at bounding box center [738, 327] width 1090 height 568
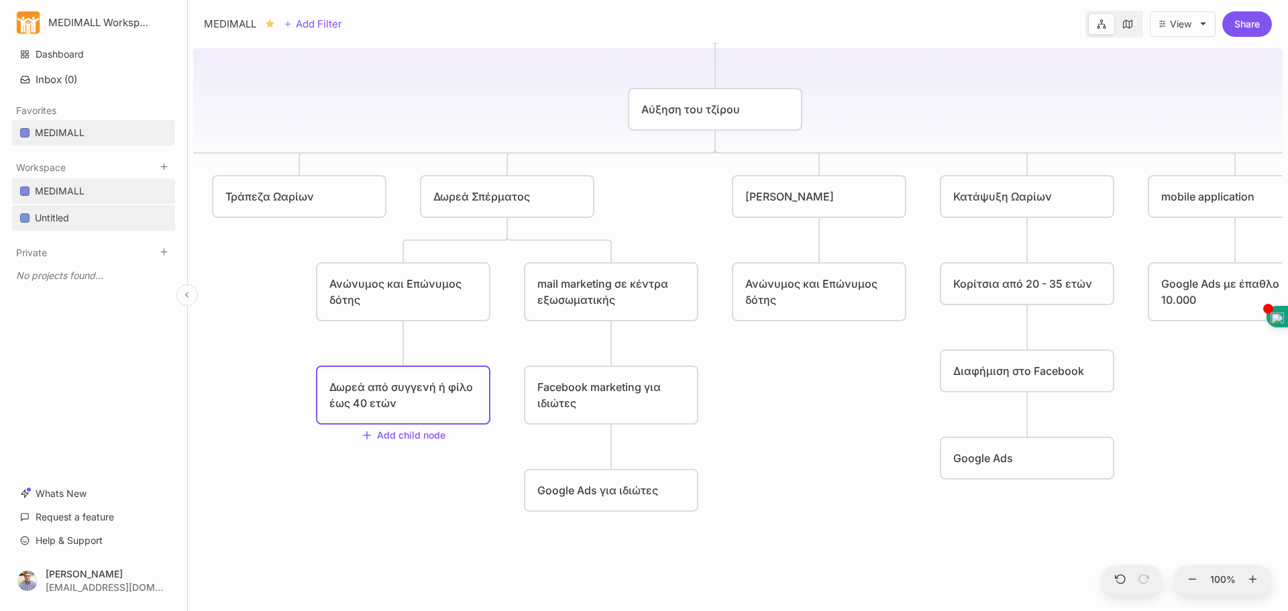
click at [60, 221] on div "Untitled" at bounding box center [52, 218] width 34 height 16
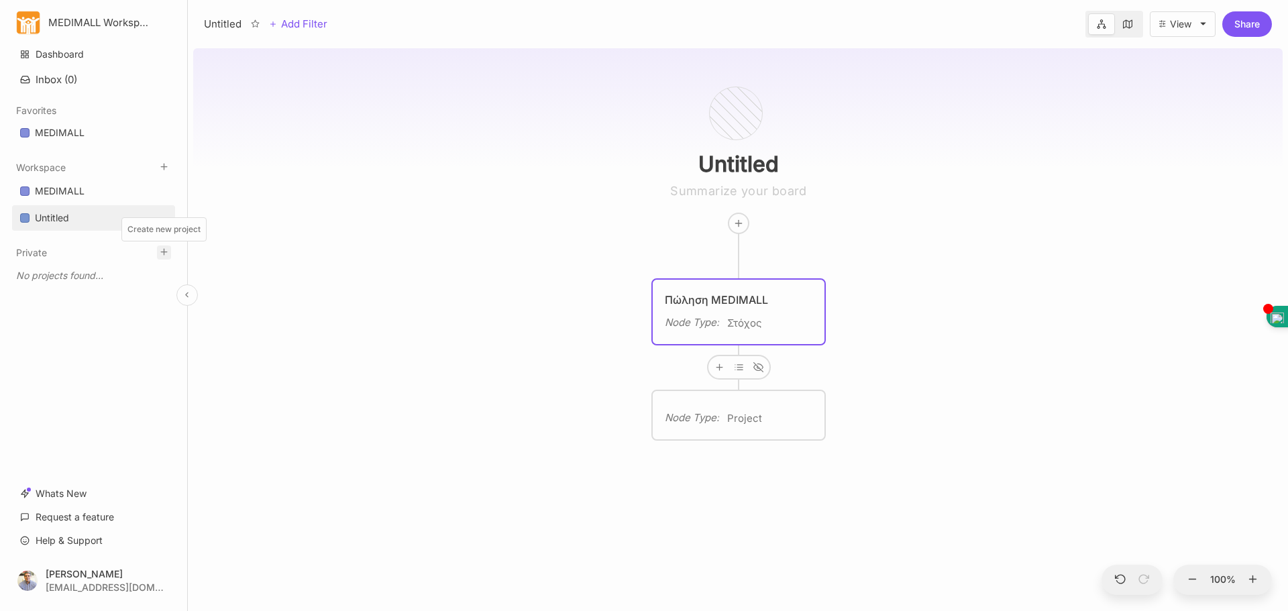
click at [166, 254] on icon at bounding box center [164, 252] width 10 height 10
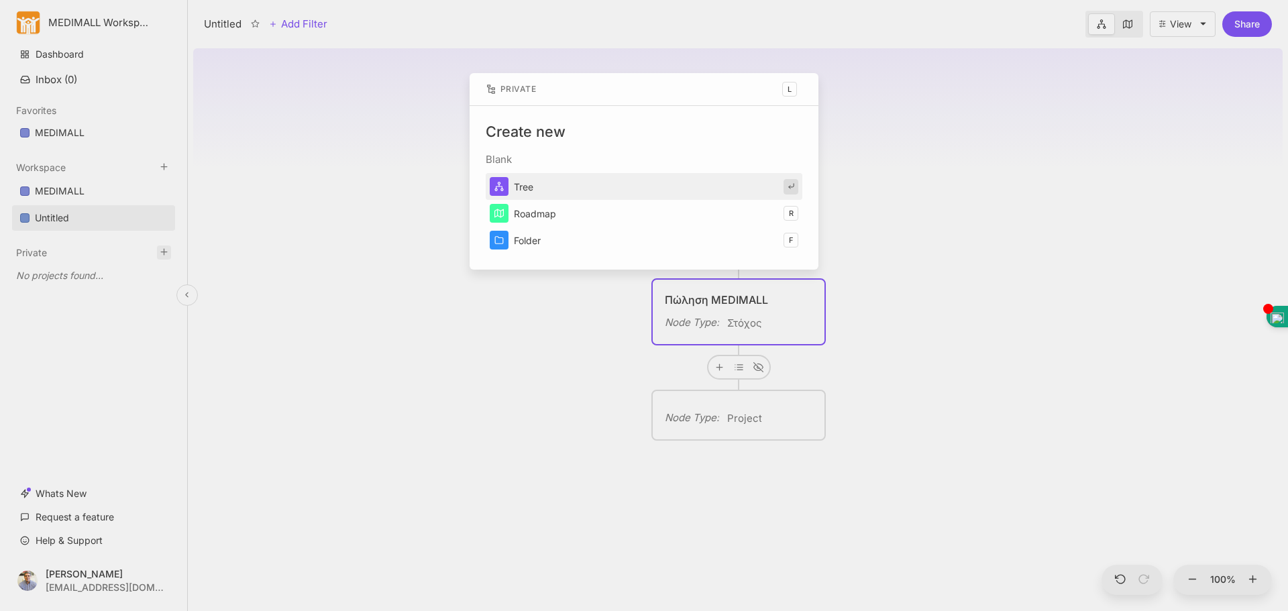
click at [166, 254] on div at bounding box center [644, 305] width 1288 height 611
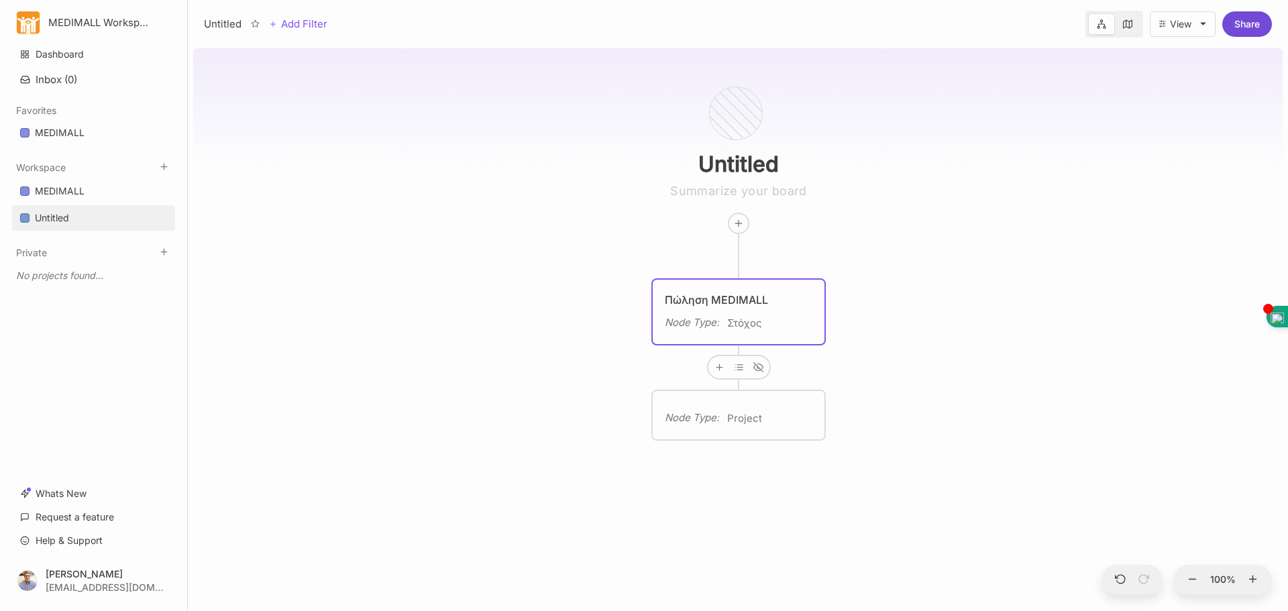
click at [1253, 25] on button "Share" at bounding box center [1247, 23] width 50 height 25
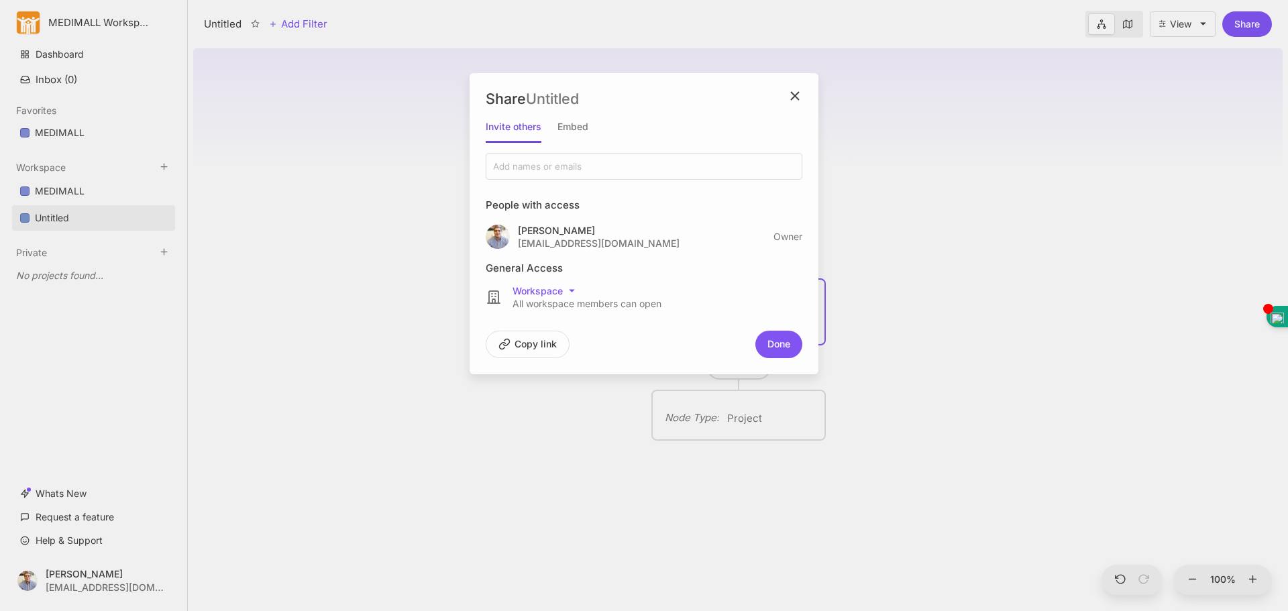
click at [547, 167] on input at bounding box center [565, 166] width 147 height 12
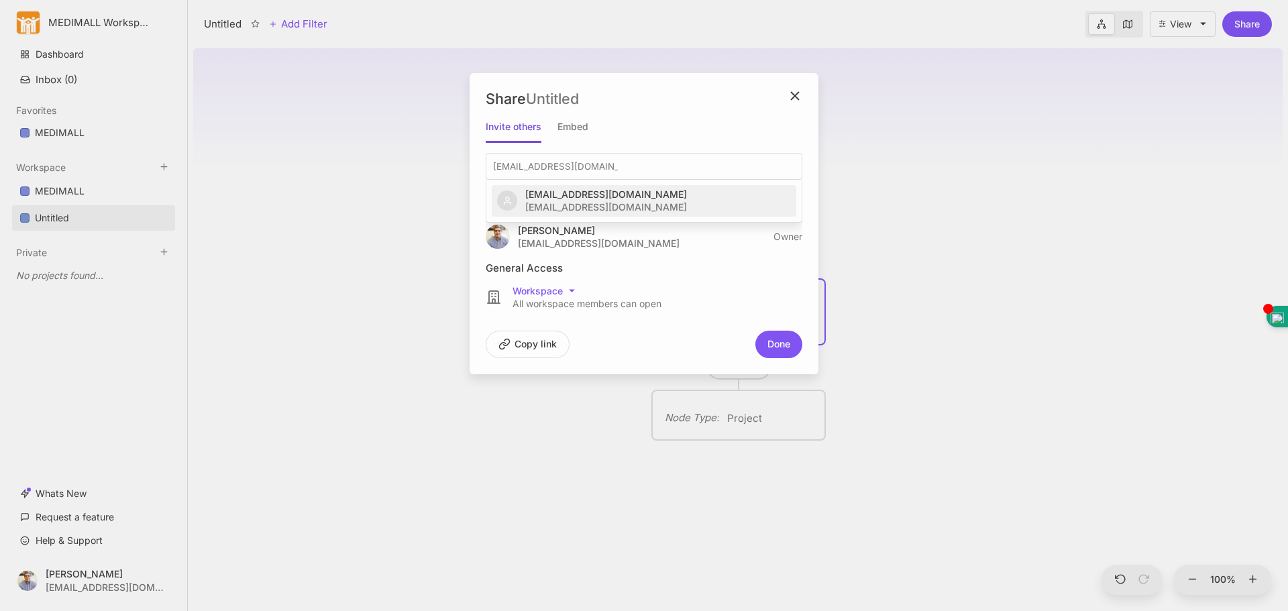
type input "[EMAIL_ADDRESS][DOMAIN_NAME]"
click at [564, 195] on div "[EMAIL_ADDRESS][DOMAIN_NAME]" at bounding box center [606, 194] width 162 height 10
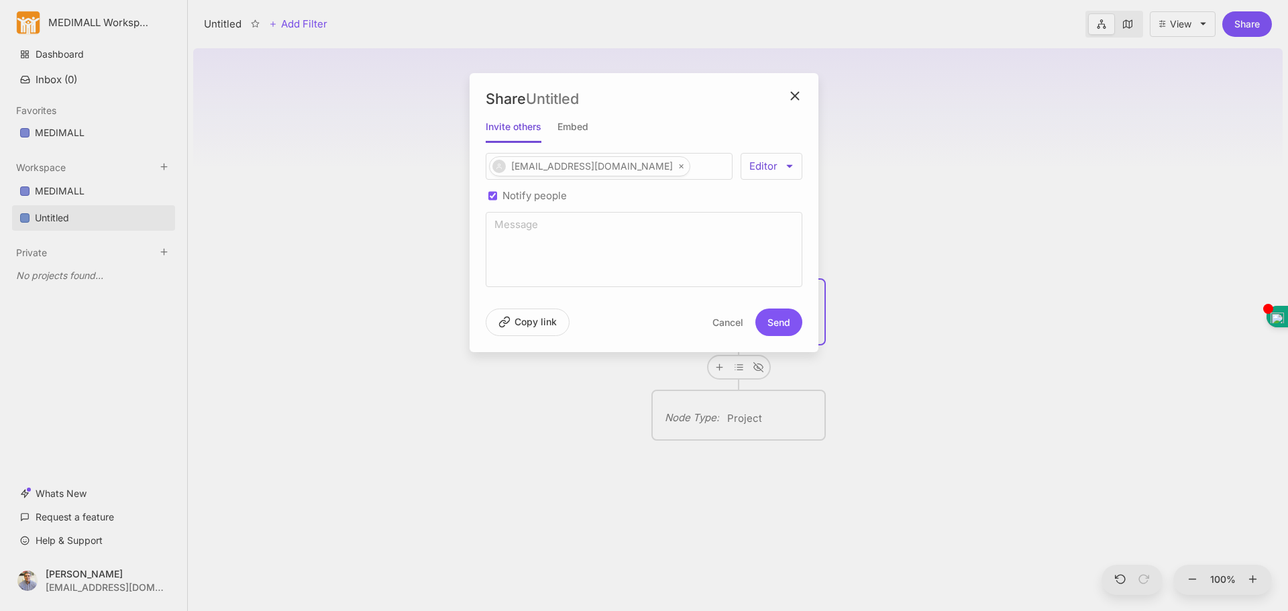
click at [788, 167] on div "Untitled Add Filter View Share Share Untitled Invite others Embed [EMAIL_ADDRES…" at bounding box center [738, 305] width 1100 height 611
click at [792, 169] on div "Untitled Add Filter View Share Share Untitled Invite others Embed [EMAIL_ADDRES…" at bounding box center [738, 305] width 1100 height 611
click at [545, 274] on html "MEDIMALL Workspace Dashboard Inbox ( 0 ) Favorites MEDIMALL To pick up a dragga…" at bounding box center [644, 305] width 1288 height 611
click at [781, 327] on button "Send" at bounding box center [778, 323] width 47 height 28
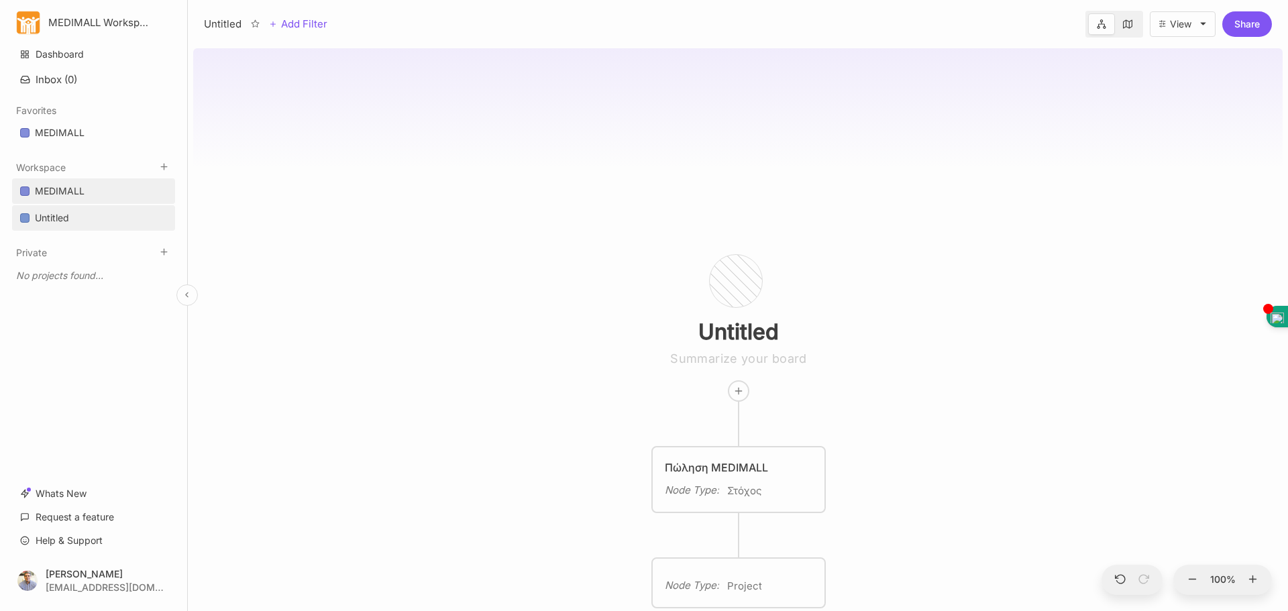
click at [69, 196] on div "MEDIMALL" at bounding box center [60, 191] width 50 height 16
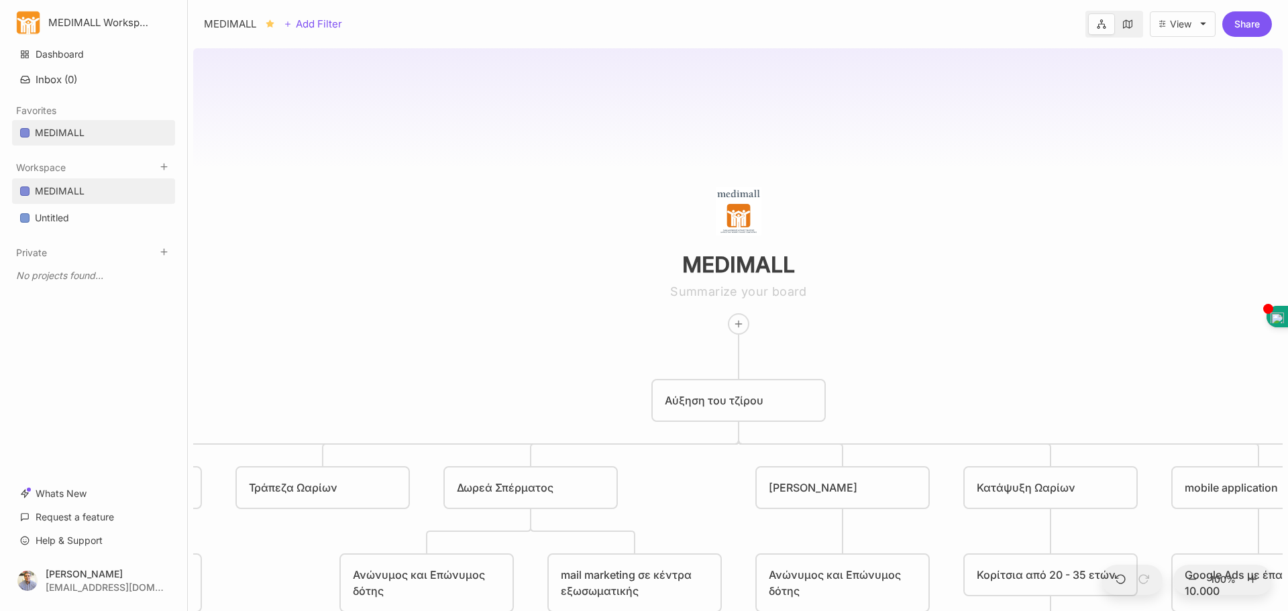
drag, startPoint x: 738, startPoint y: 266, endPoint x: 725, endPoint y: 202, distance: 65.7
drag, startPoint x: 725, startPoint y: 202, endPoint x: 453, endPoint y: 134, distance: 280.7
click at [453, 134] on div "MEDIMALL Αύξηση του τζίρου PRP Ωοθηκών PRP Ενδομητρίου Εξωσωματική Γονιμοποίηση…" at bounding box center [738, 327] width 1090 height 568
click at [751, 263] on input "MEDIMALL" at bounding box center [739, 265] width 268 height 27
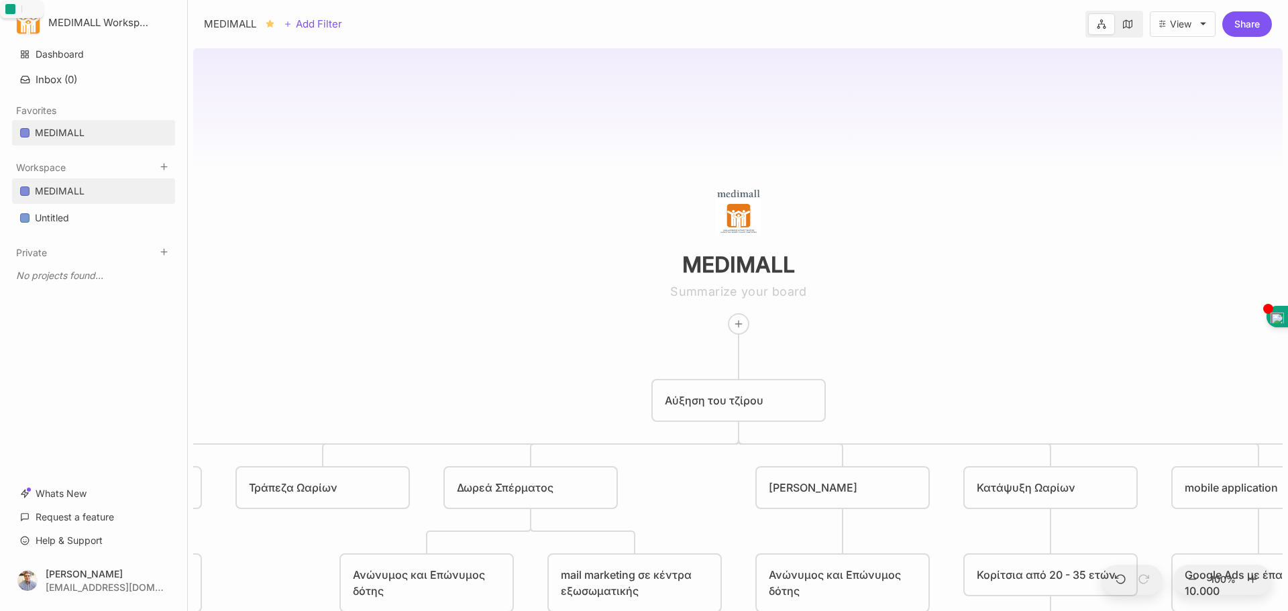
click at [664, 192] on div "MEDIMALL" at bounding box center [738, 239] width 311 height 191
click at [81, 217] on link "Untitled" at bounding box center [93, 217] width 163 height 25
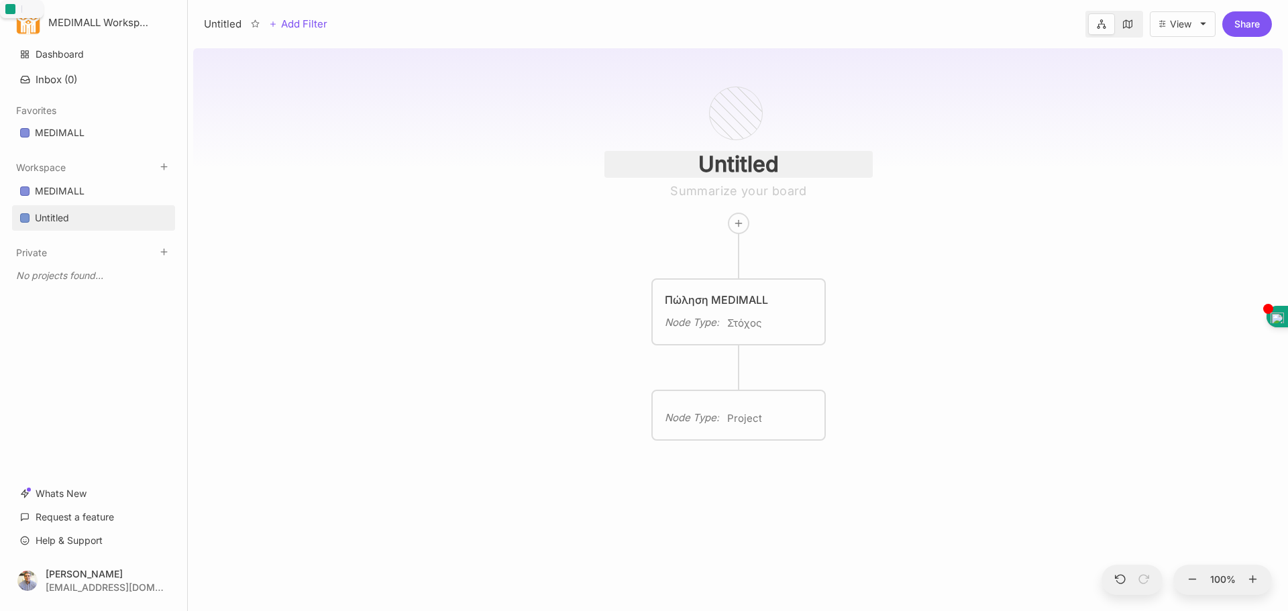
click at [731, 168] on input "Untitled" at bounding box center [739, 164] width 268 height 27
type input "P"
type input "Πώληση"
click at [727, 335] on div "Πώληση MEDIMALL Node Type : Στόχος" at bounding box center [739, 312] width 172 height 64
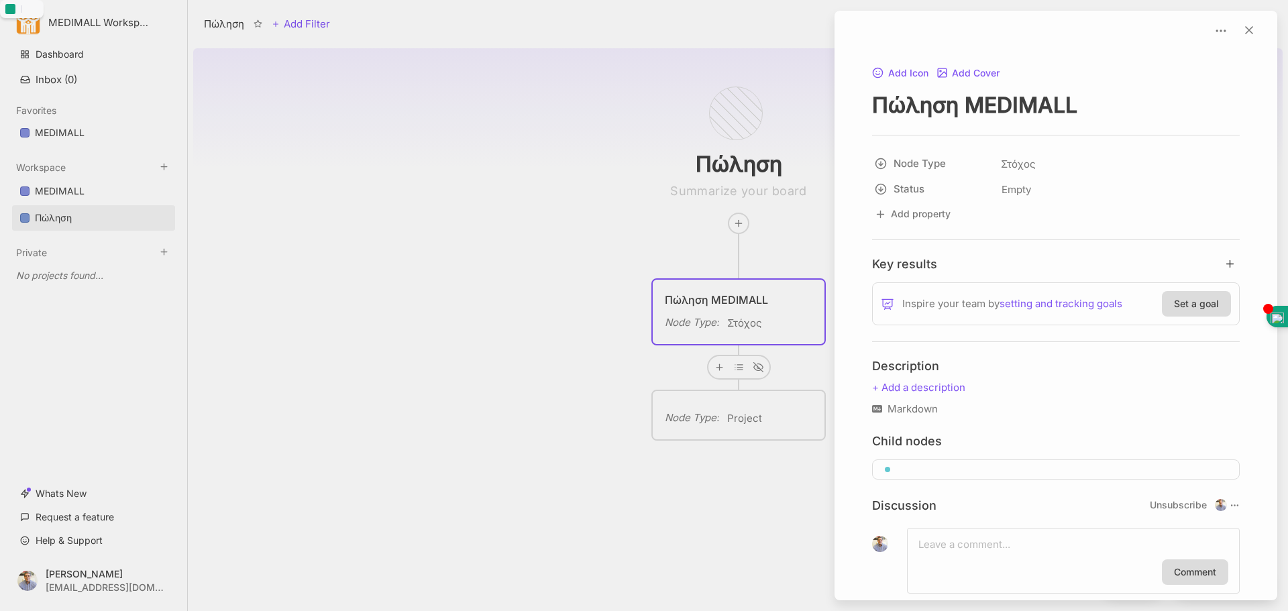
click at [621, 225] on div at bounding box center [644, 305] width 1288 height 611
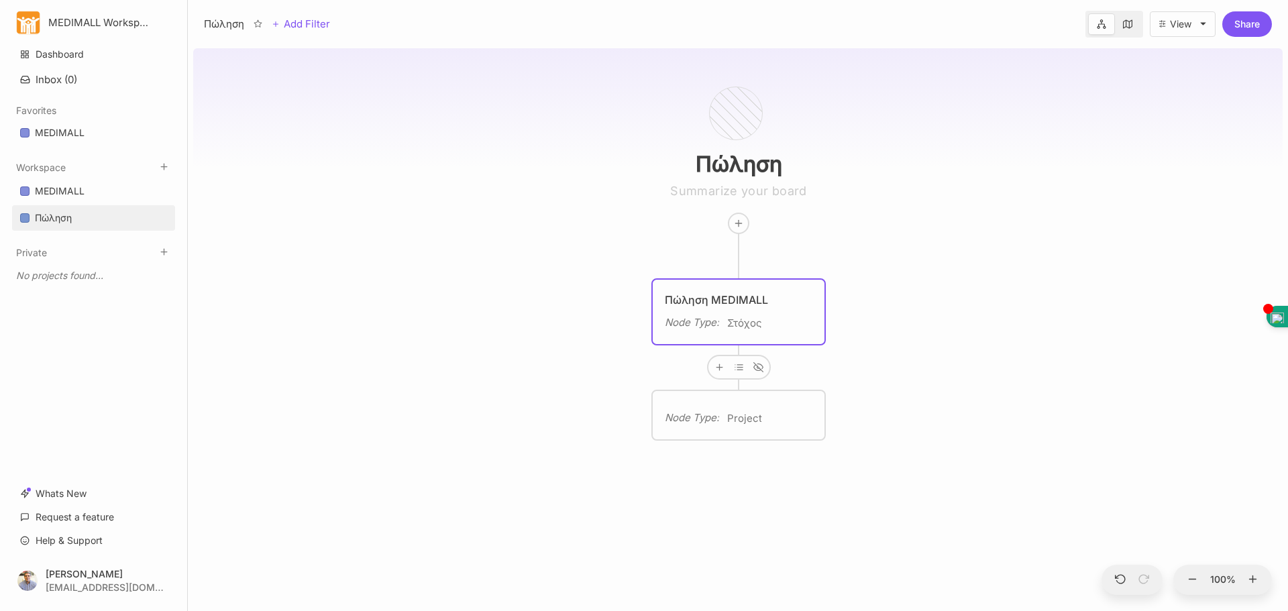
click at [990, 307] on div "Πώληση Πώληση MEDIMALL Node Type : Στόχος Node Type : Project" at bounding box center [738, 327] width 1090 height 568
